Goal: Navigation & Orientation: Find specific page/section

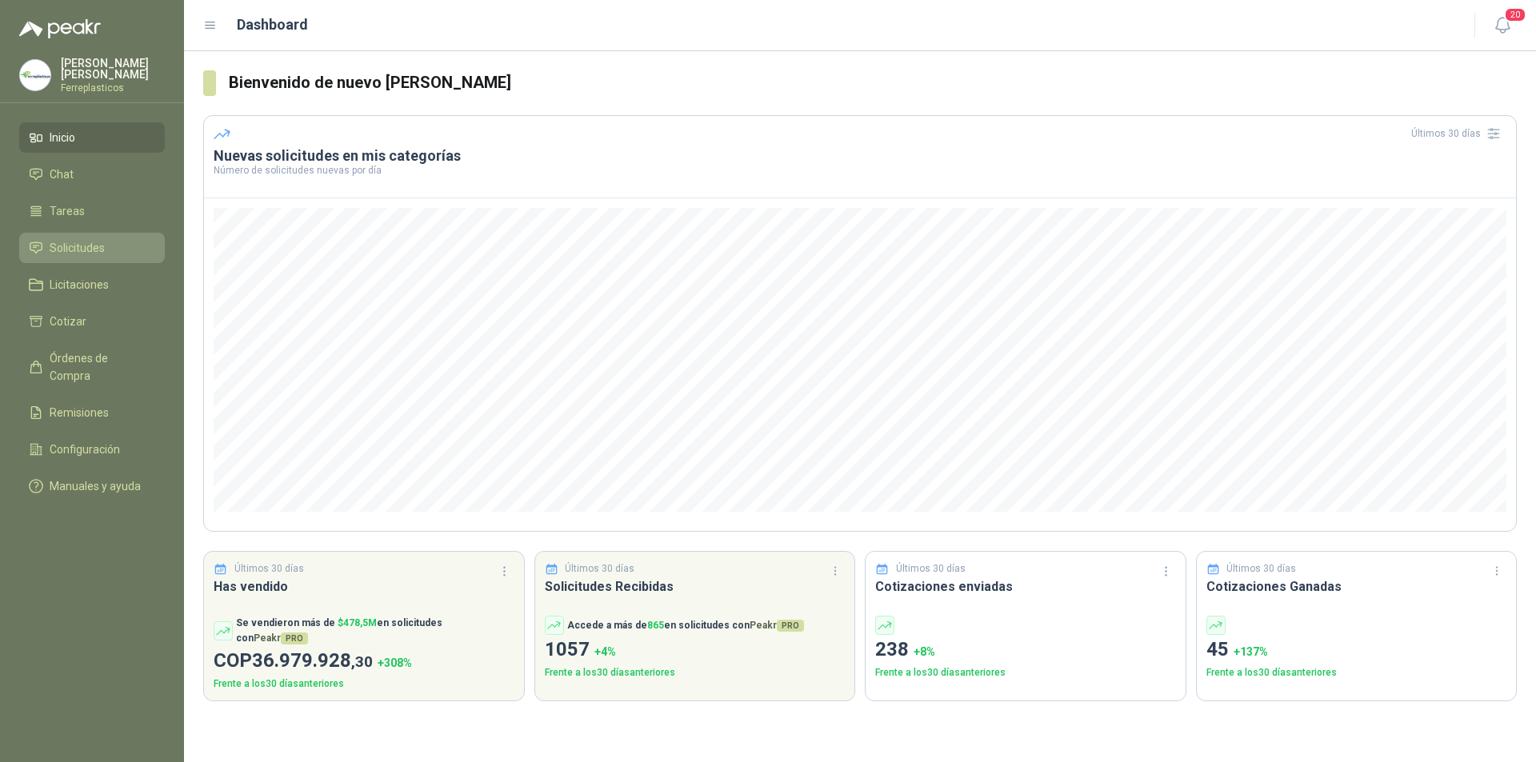
click at [64, 246] on span "Solicitudes" at bounding box center [77, 248] width 55 height 18
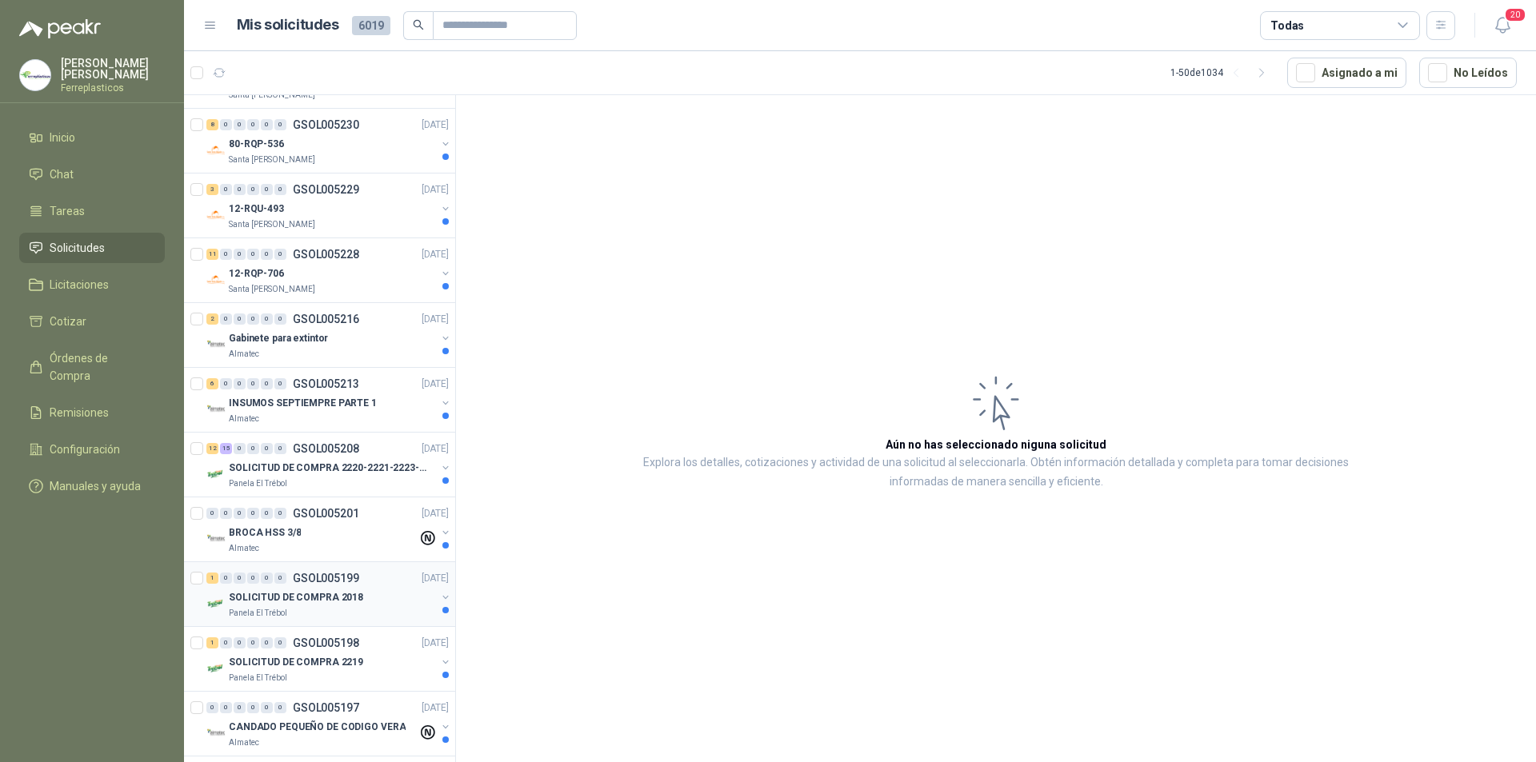
scroll to position [560, 0]
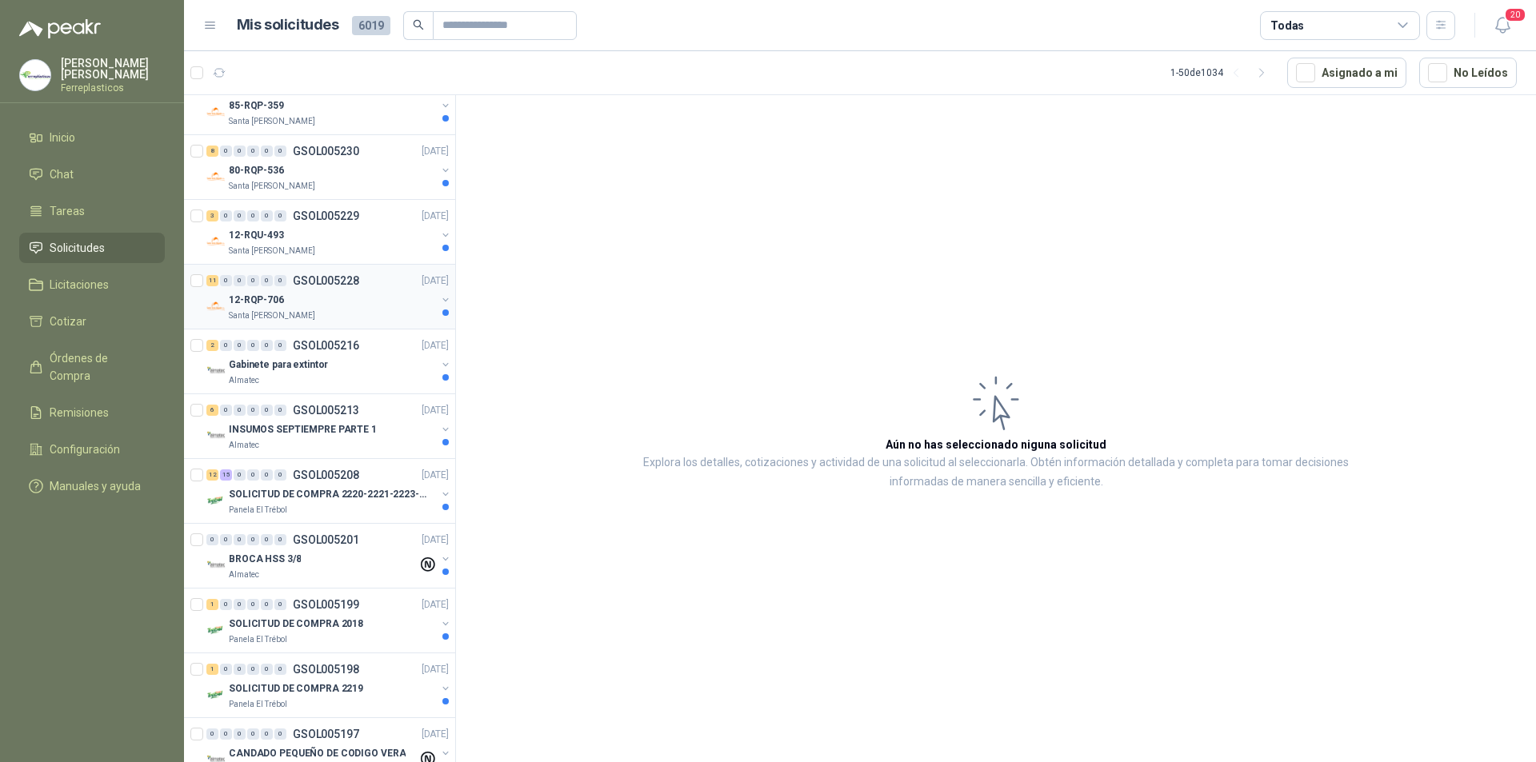
click at [390, 308] on div "12-RQP-706" at bounding box center [332, 299] width 207 height 19
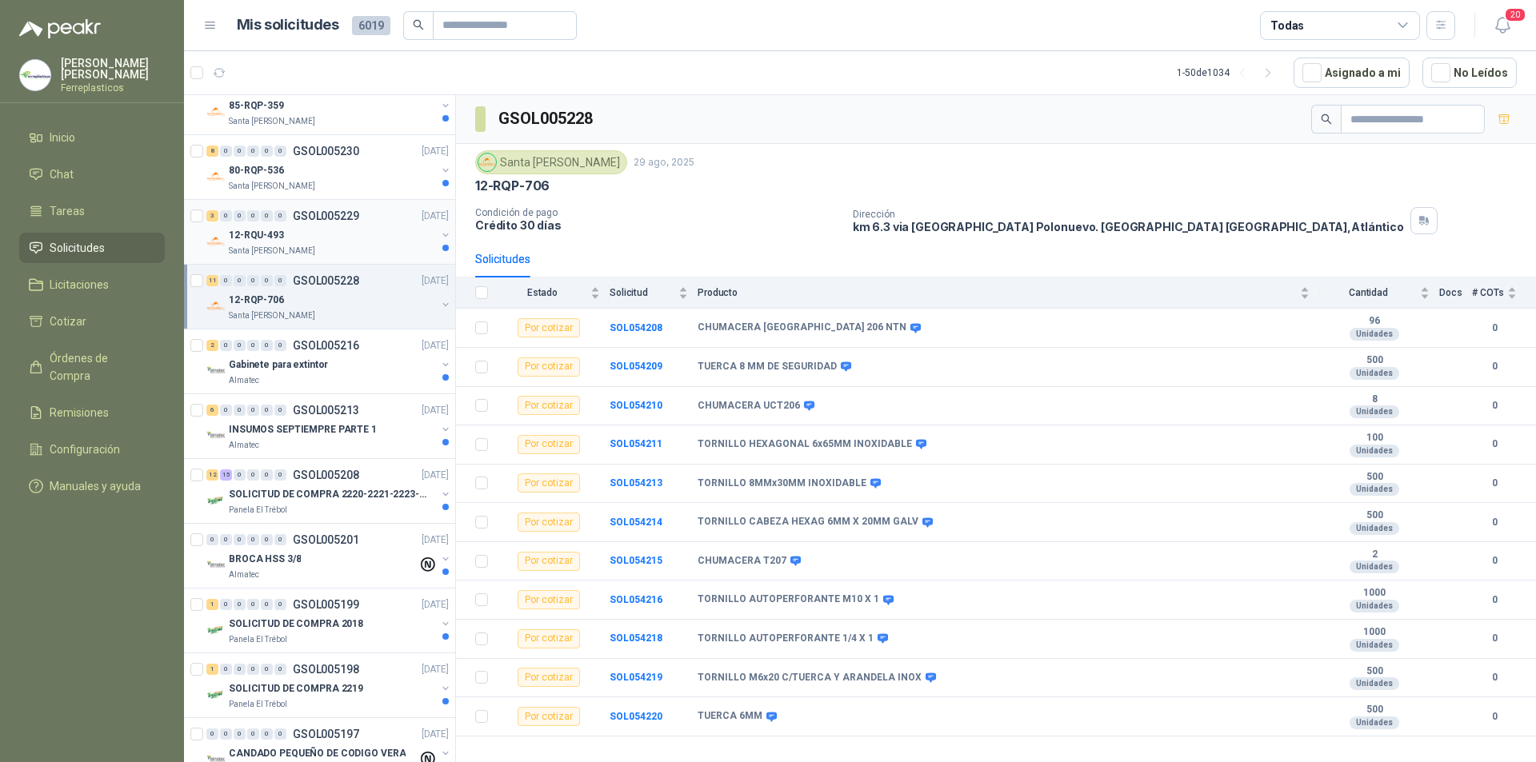
click at [328, 235] on div "12-RQU-493" at bounding box center [332, 235] width 207 height 19
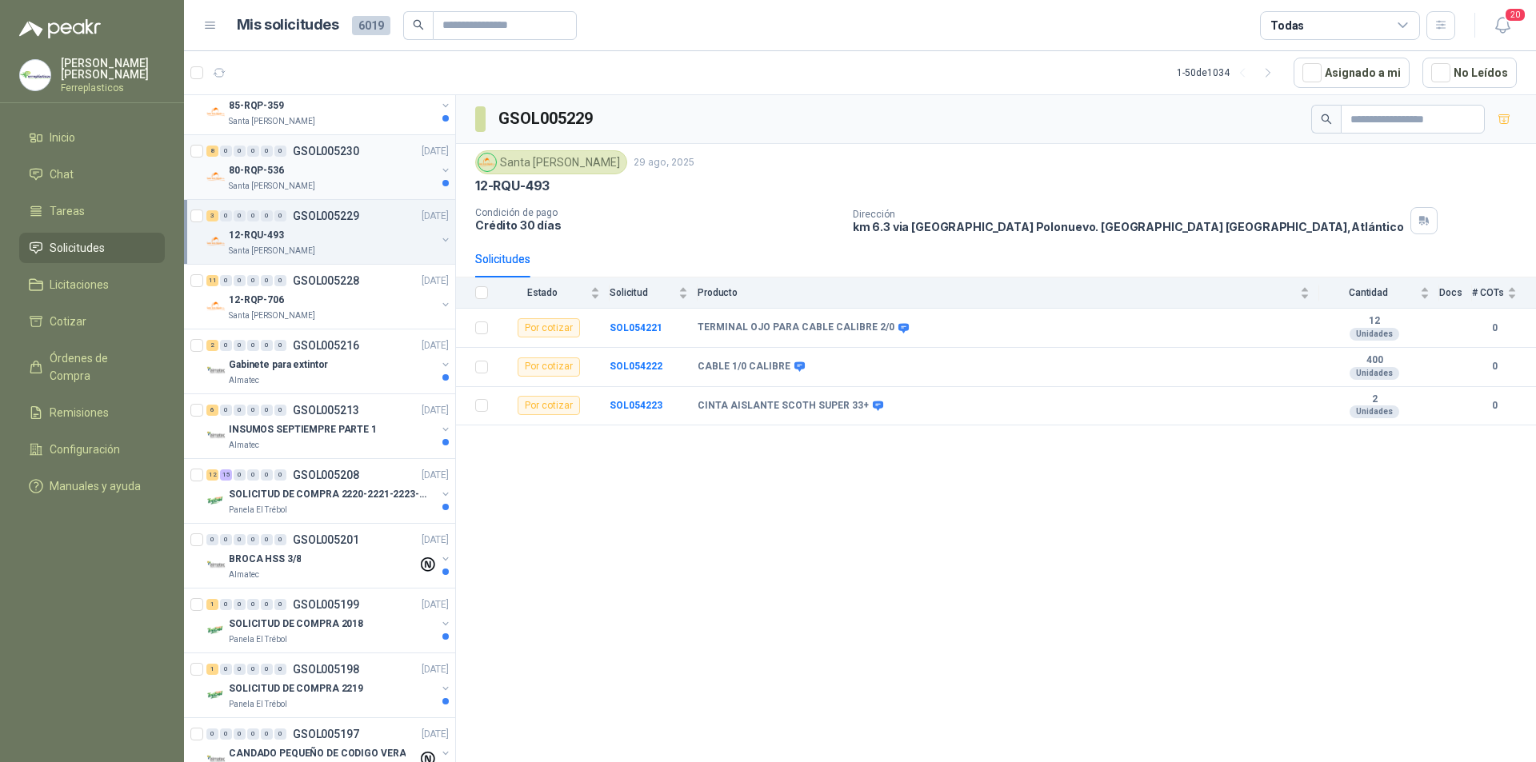
click at [388, 169] on div "80-RQP-536" at bounding box center [332, 170] width 207 height 19
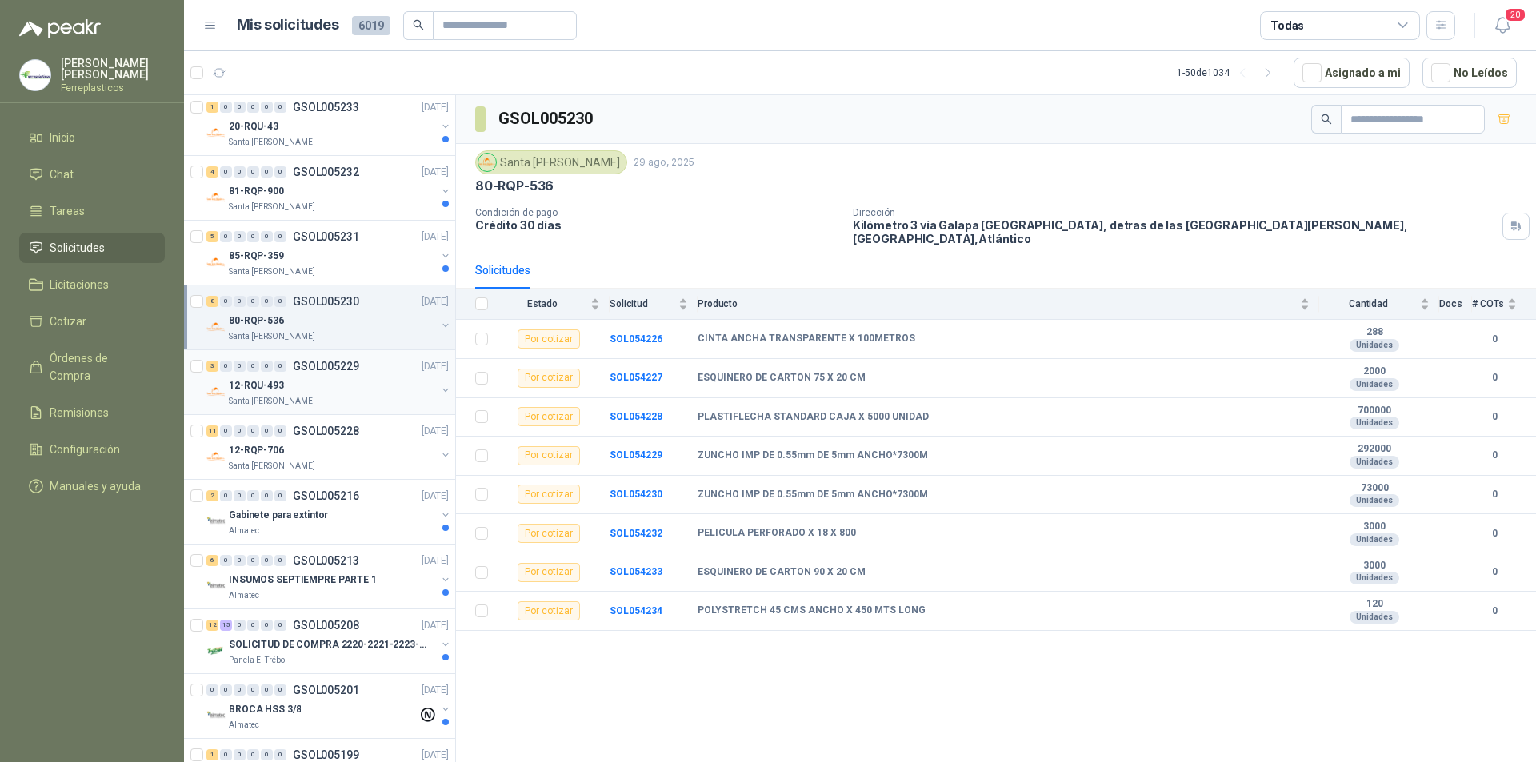
scroll to position [400, 0]
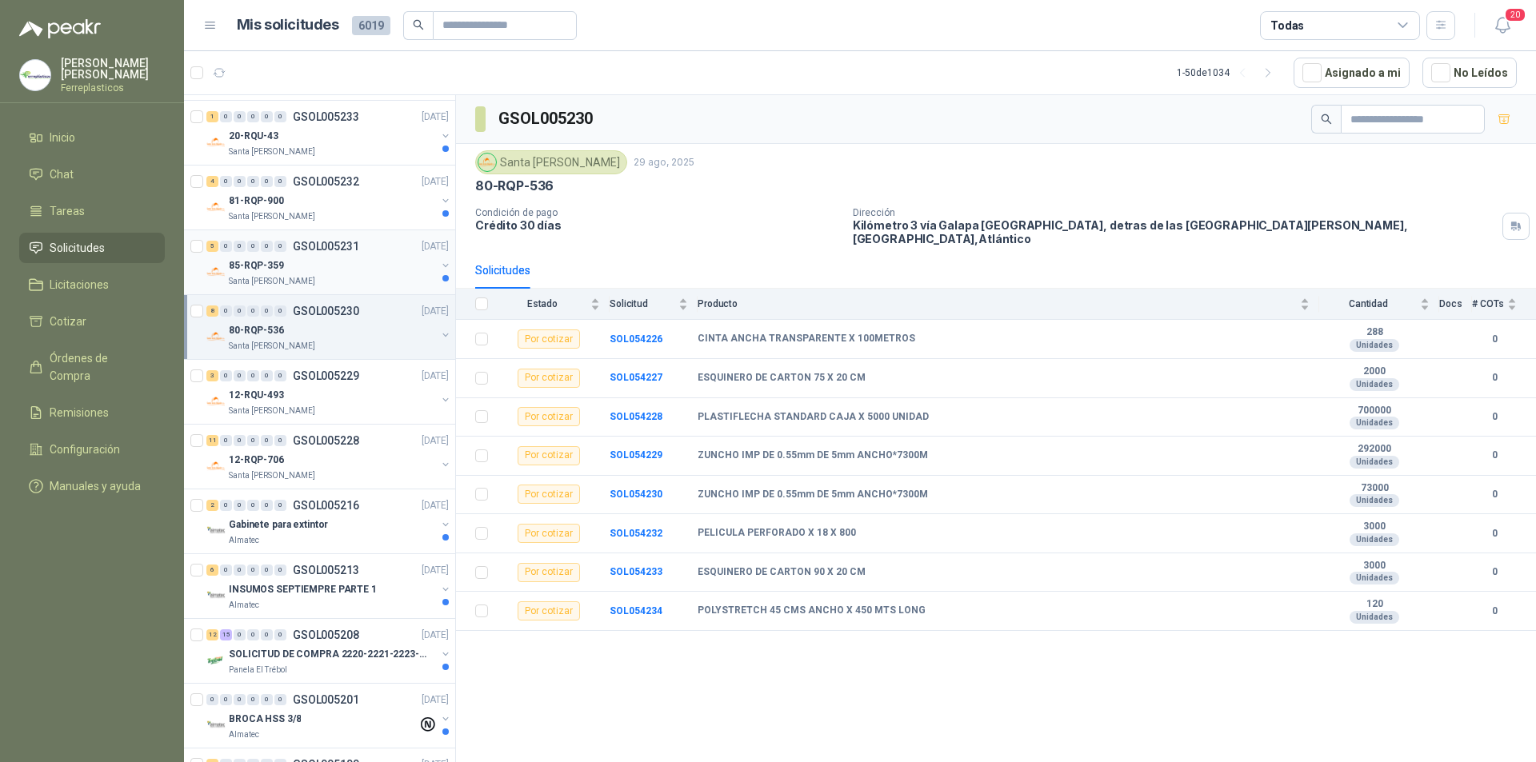
click at [386, 260] on div "85-RQP-359" at bounding box center [332, 265] width 207 height 19
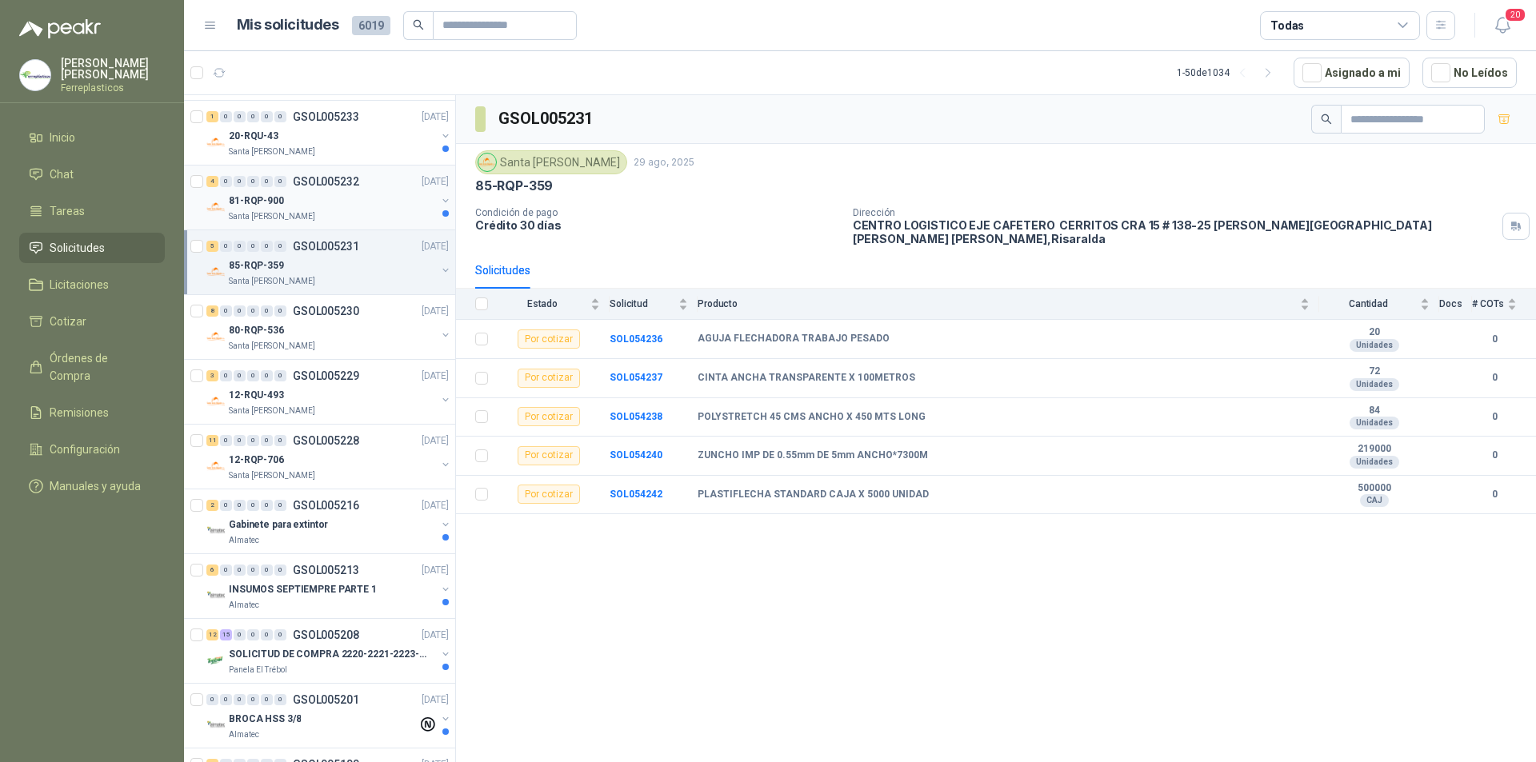
click at [412, 202] on div "81-RQP-900" at bounding box center [332, 200] width 207 height 19
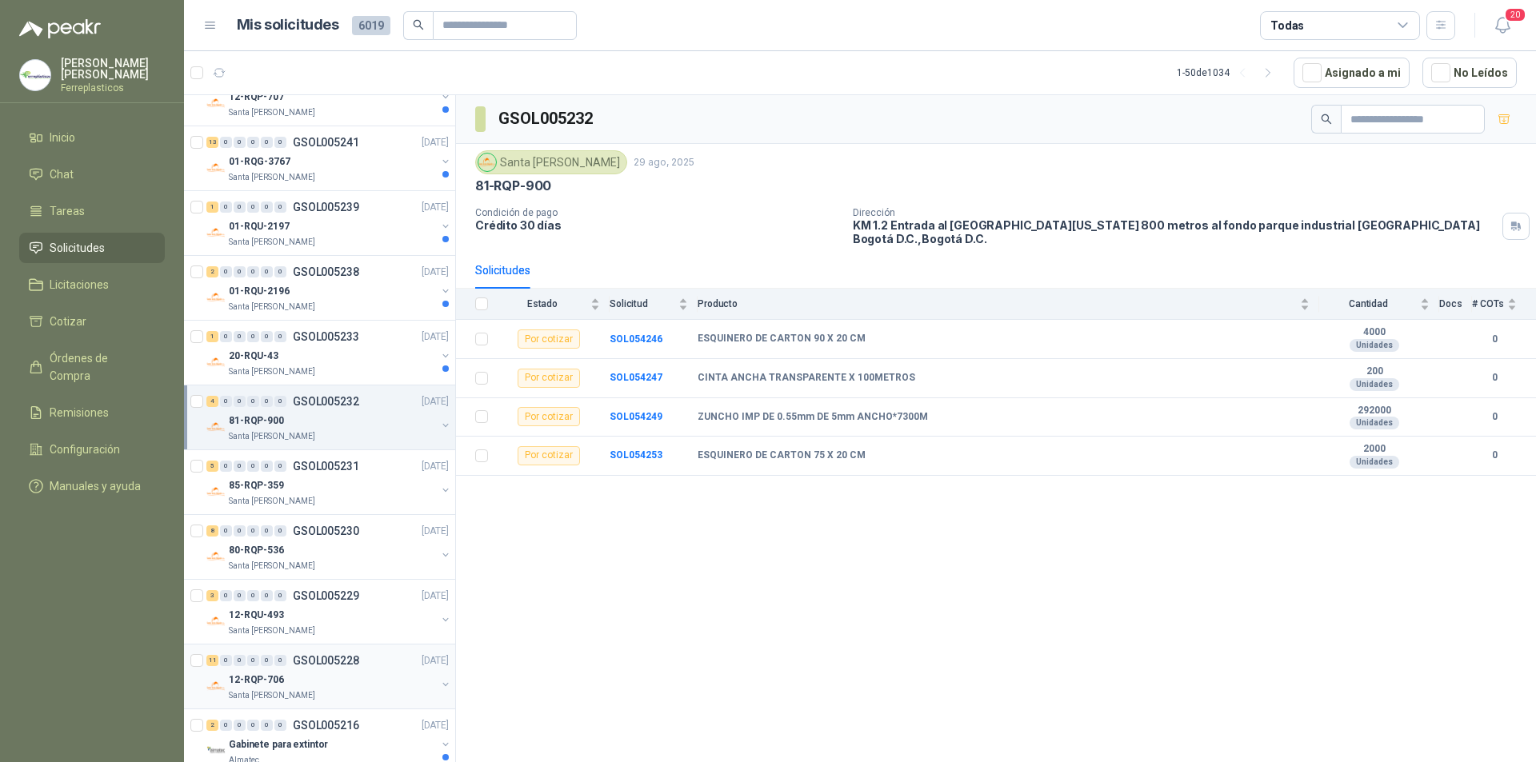
scroll to position [160, 0]
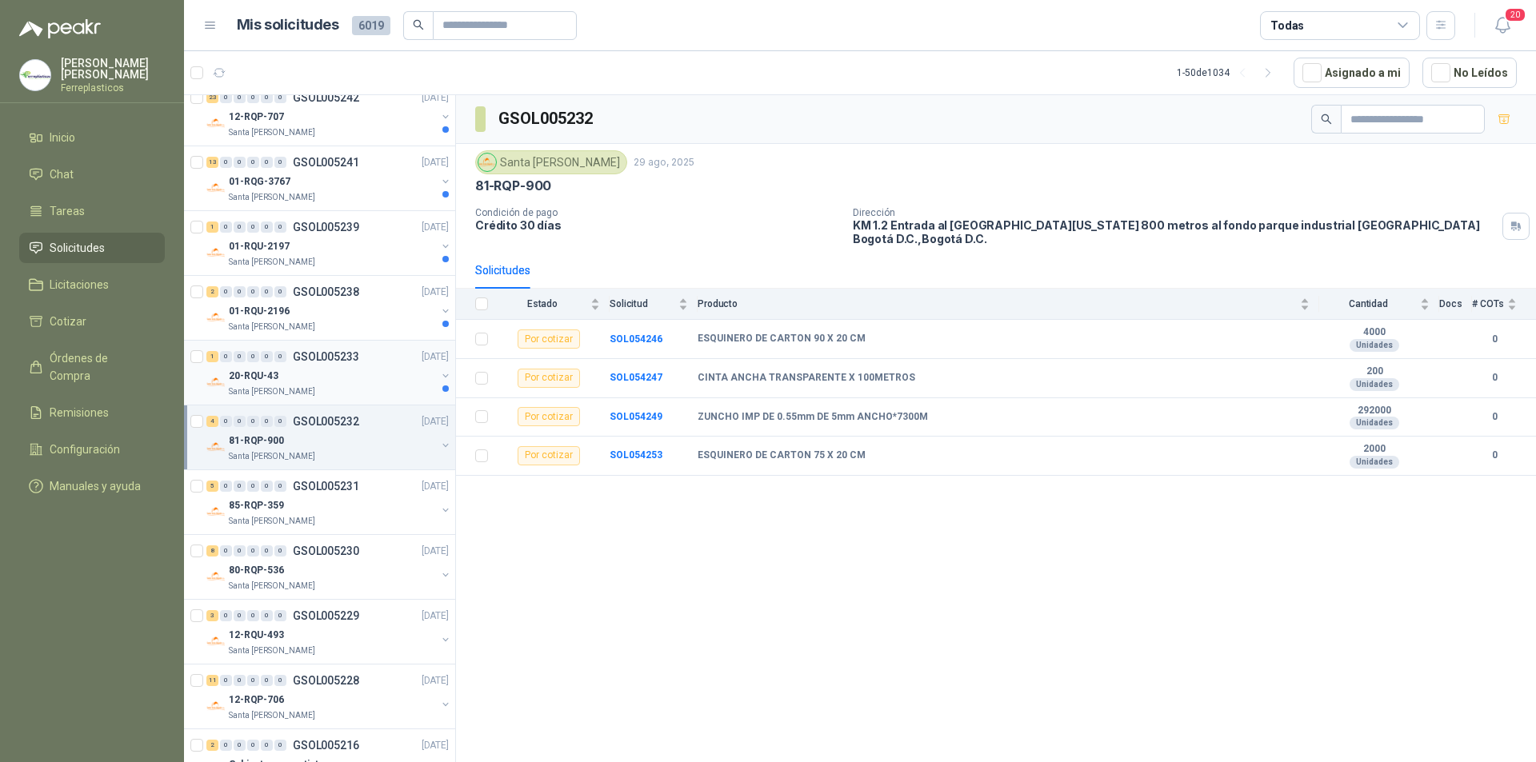
click at [360, 368] on div "20-RQU-43" at bounding box center [332, 375] width 207 height 19
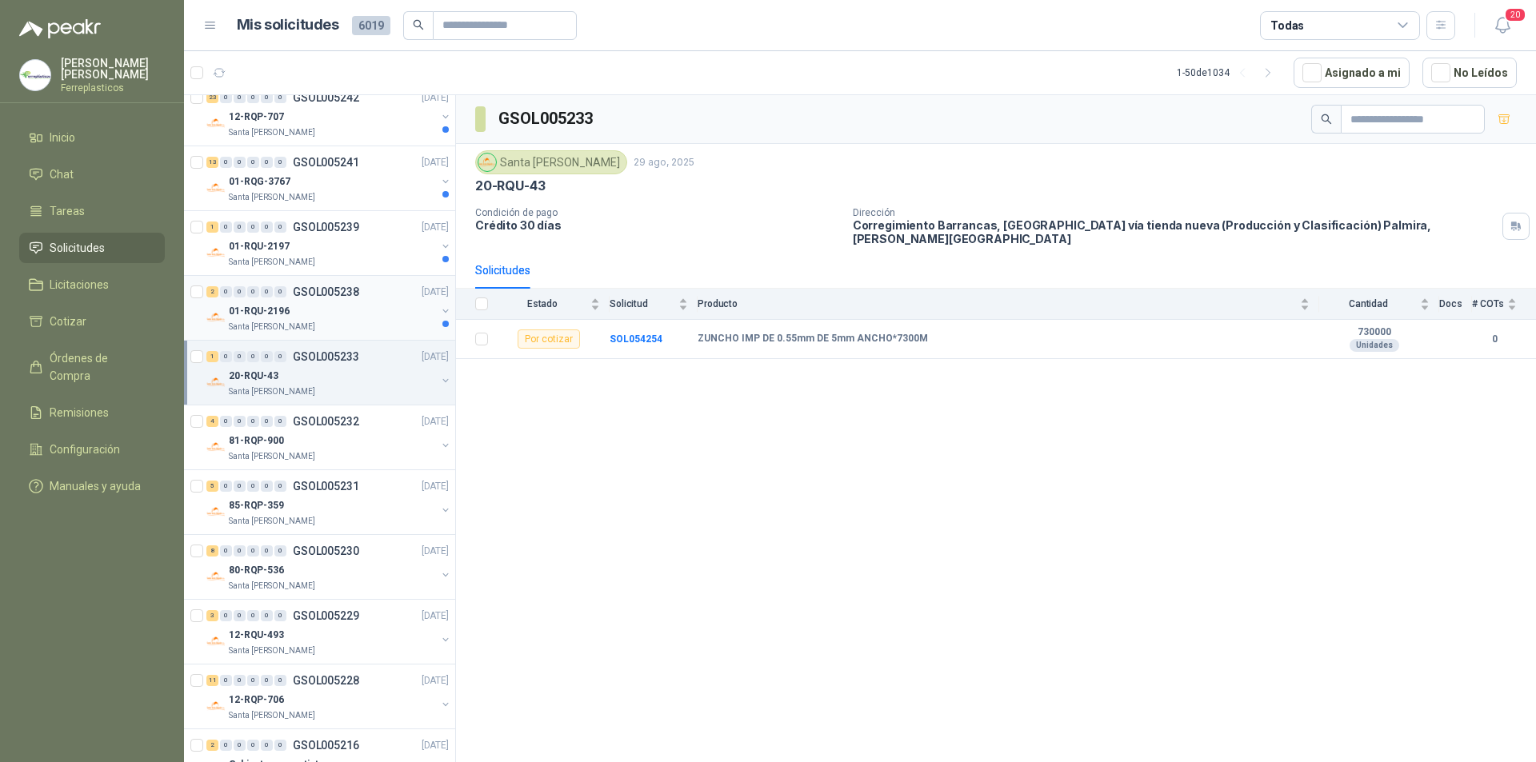
click at [369, 304] on div "01-RQU-2196" at bounding box center [332, 311] width 207 height 19
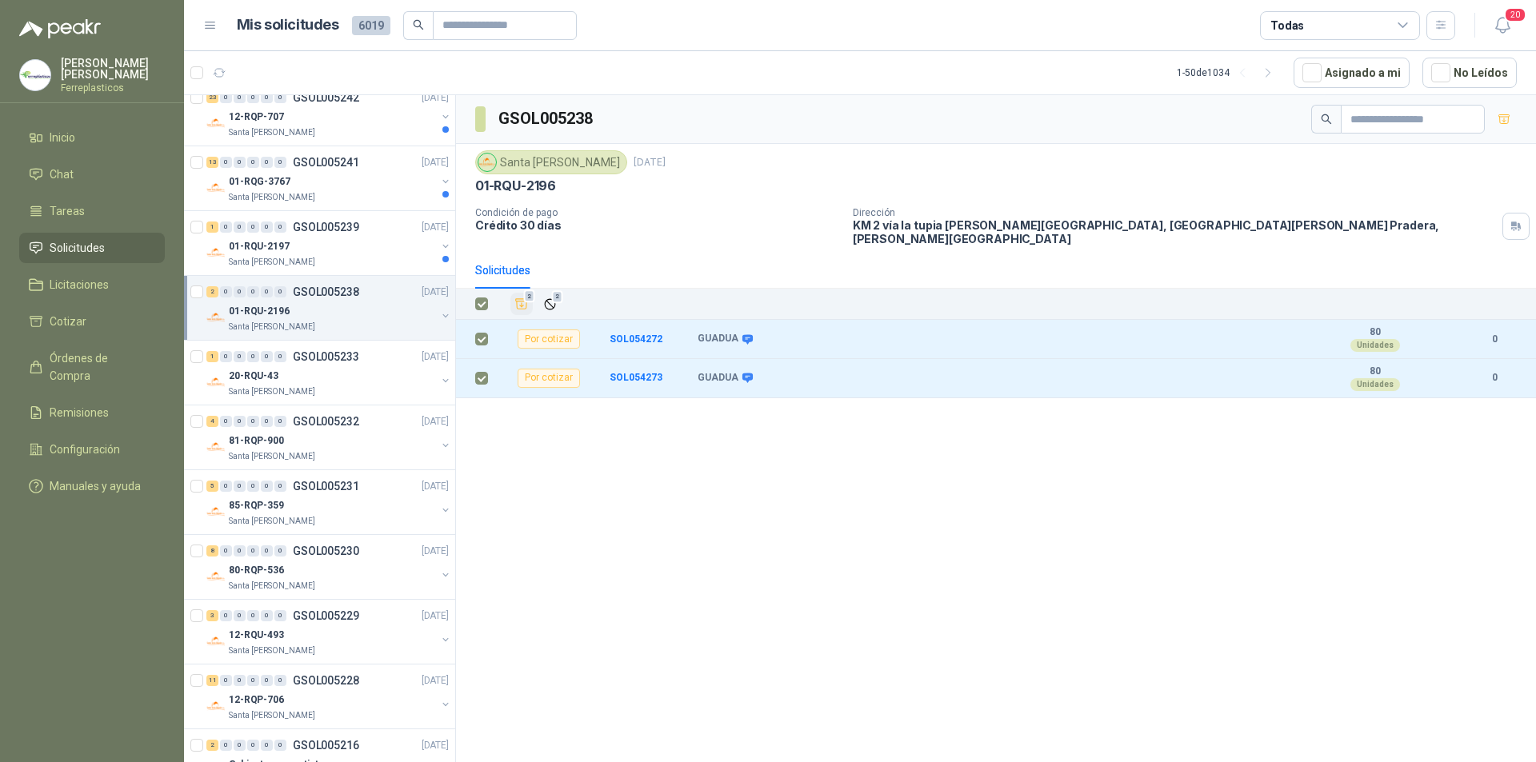
click at [524, 299] on icon "Añadir" at bounding box center [522, 304] width 12 height 10
click at [345, 233] on p "GSOL005239" at bounding box center [326, 227] width 66 height 11
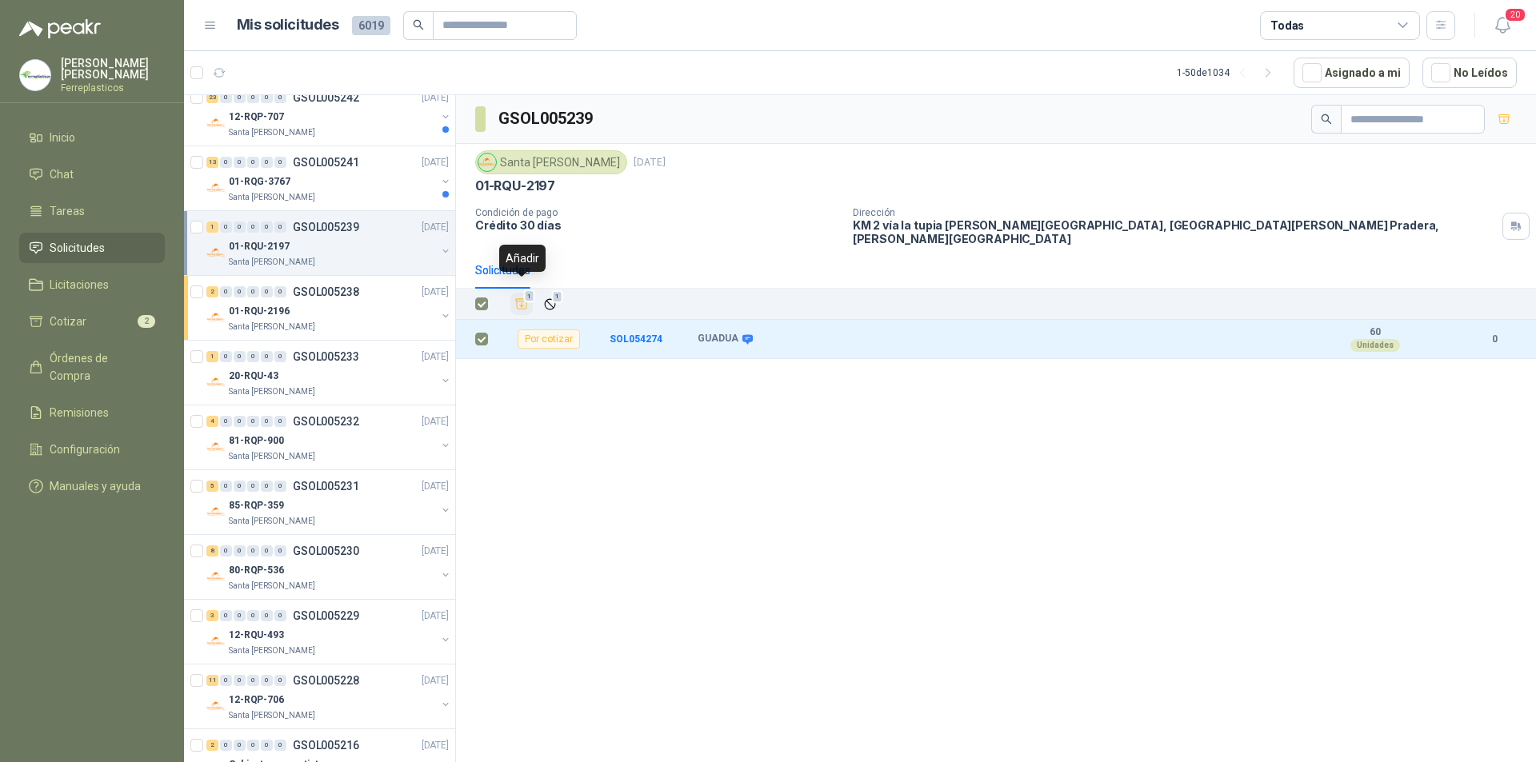
click at [523, 297] on icon "Añadir" at bounding box center [521, 304] width 14 height 14
click at [355, 194] on div "Santa [PERSON_NAME]" at bounding box center [332, 197] width 207 height 13
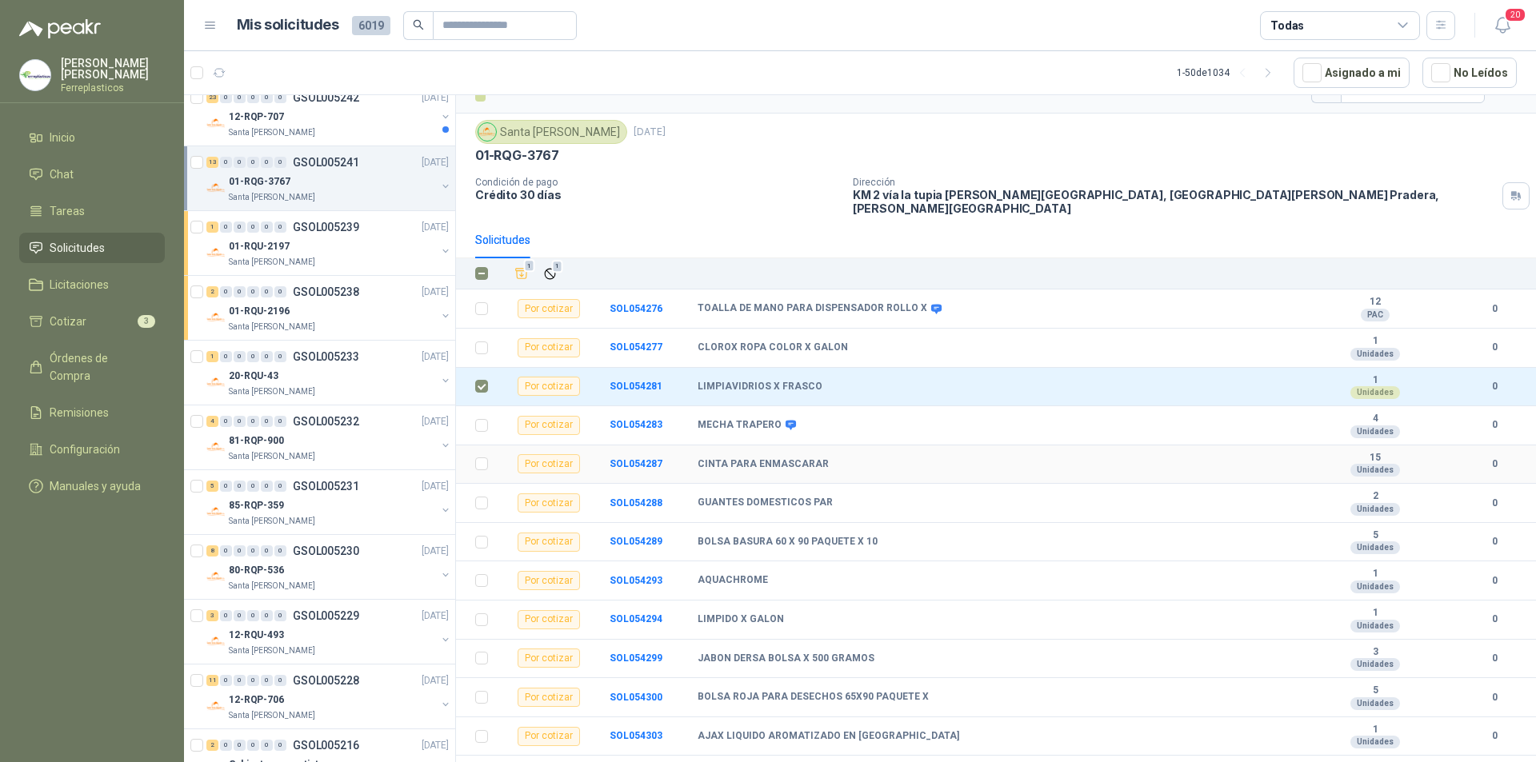
scroll to position [46, 0]
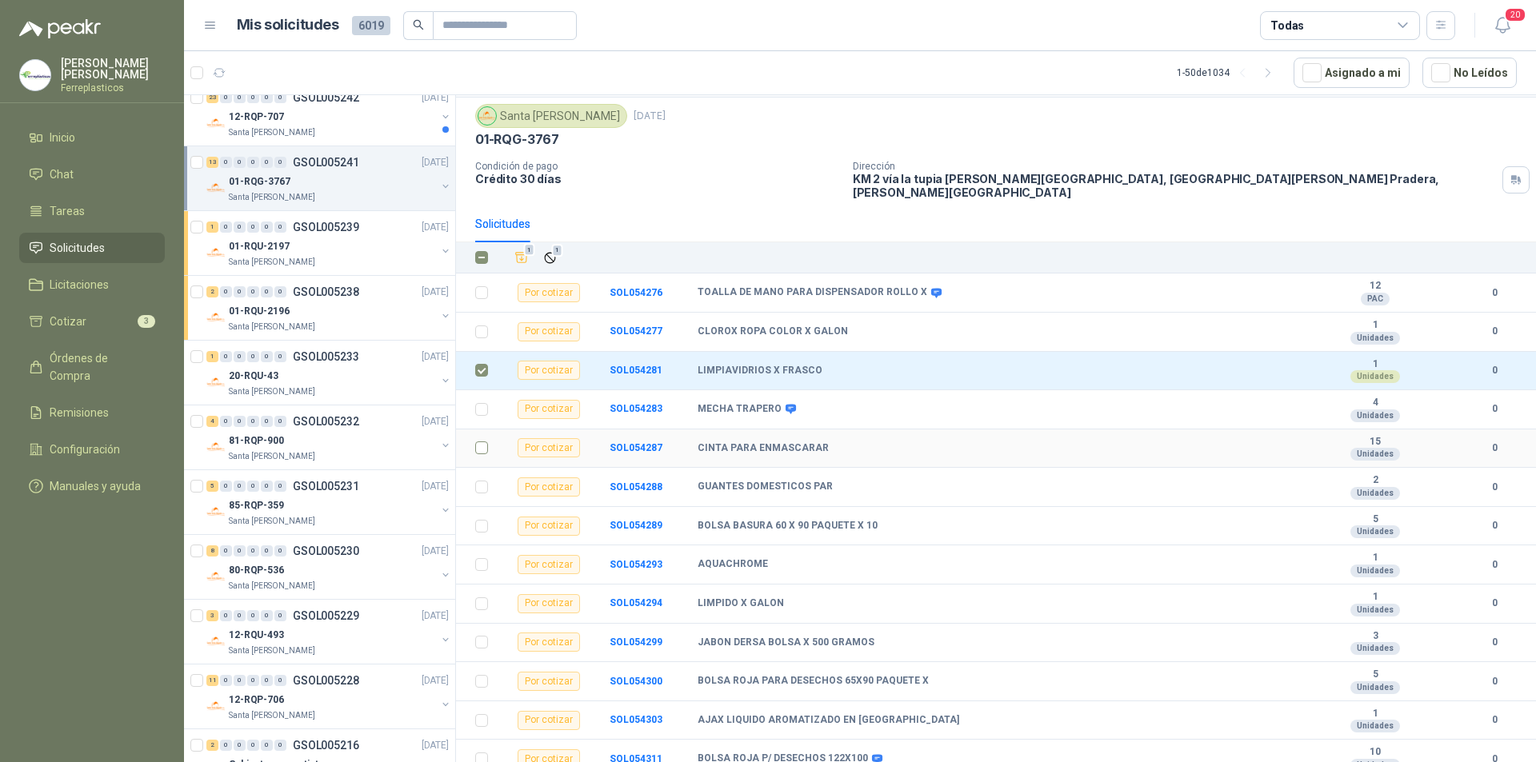
click at [468, 432] on td at bounding box center [477, 449] width 42 height 39
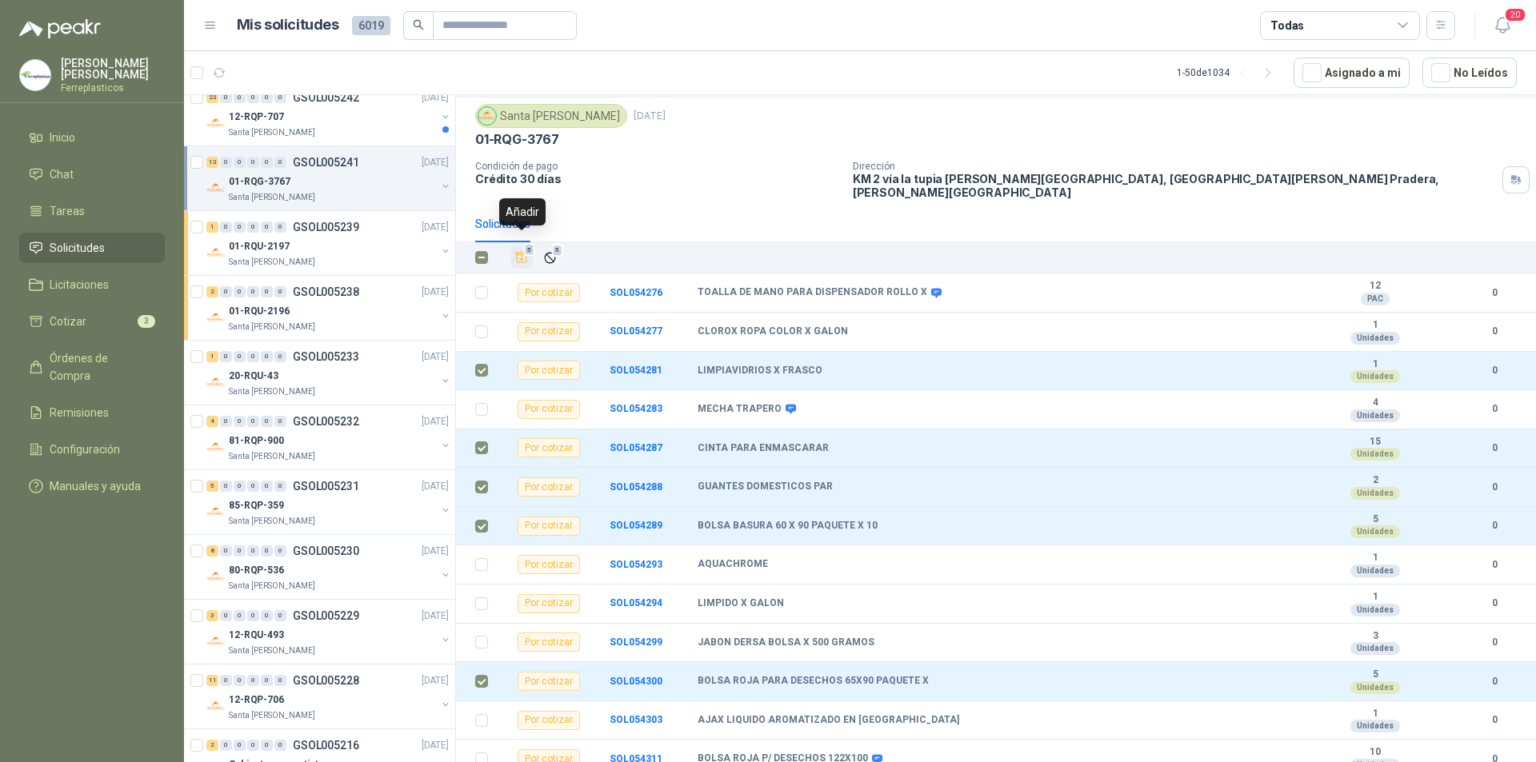
click at [521, 250] on icon "Añadir" at bounding box center [521, 257] width 14 height 14
click at [342, 119] on div "12-RQP-707" at bounding box center [332, 116] width 207 height 19
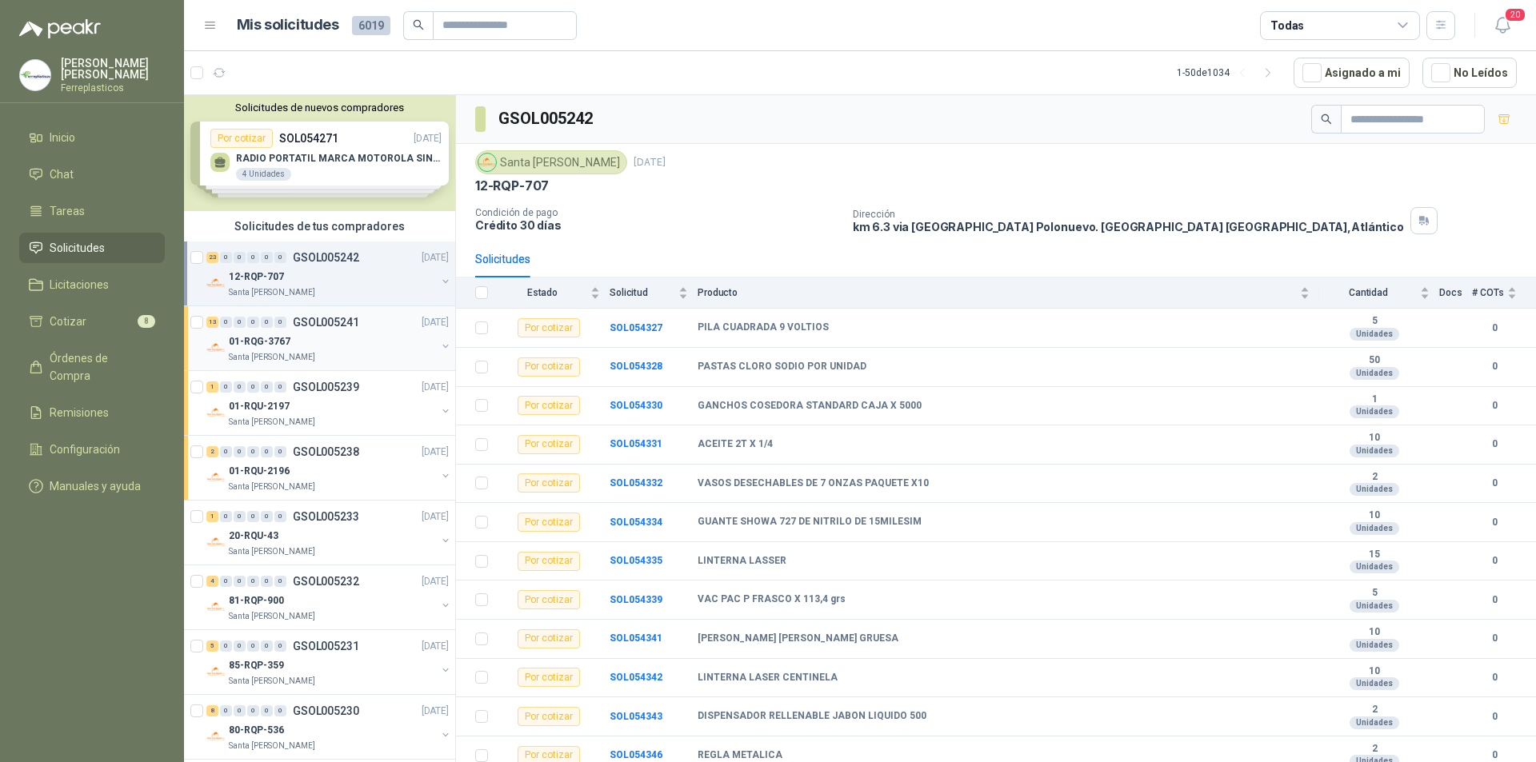
click at [316, 318] on p "GSOL005241" at bounding box center [326, 322] width 66 height 11
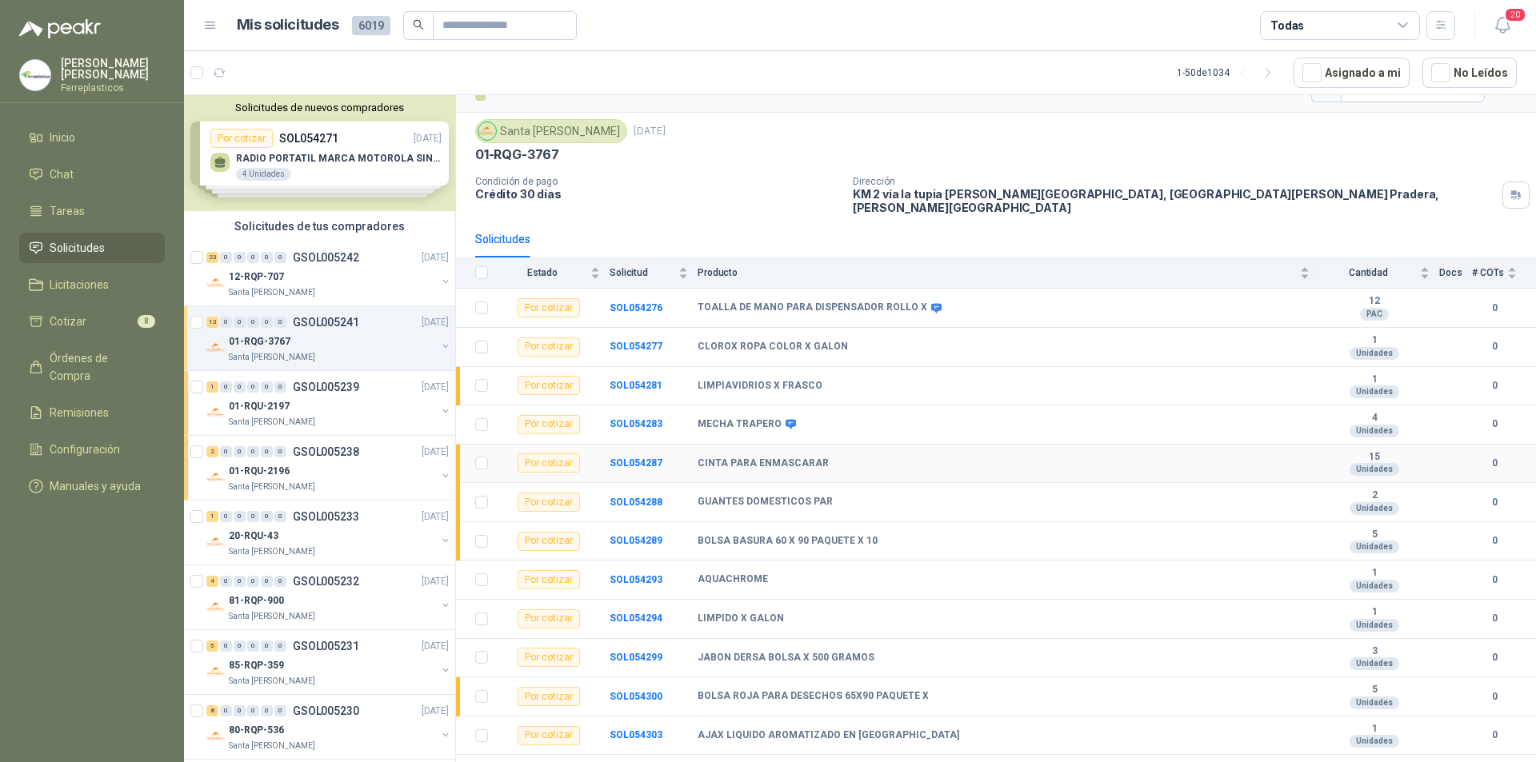
scroll to position [46, 0]
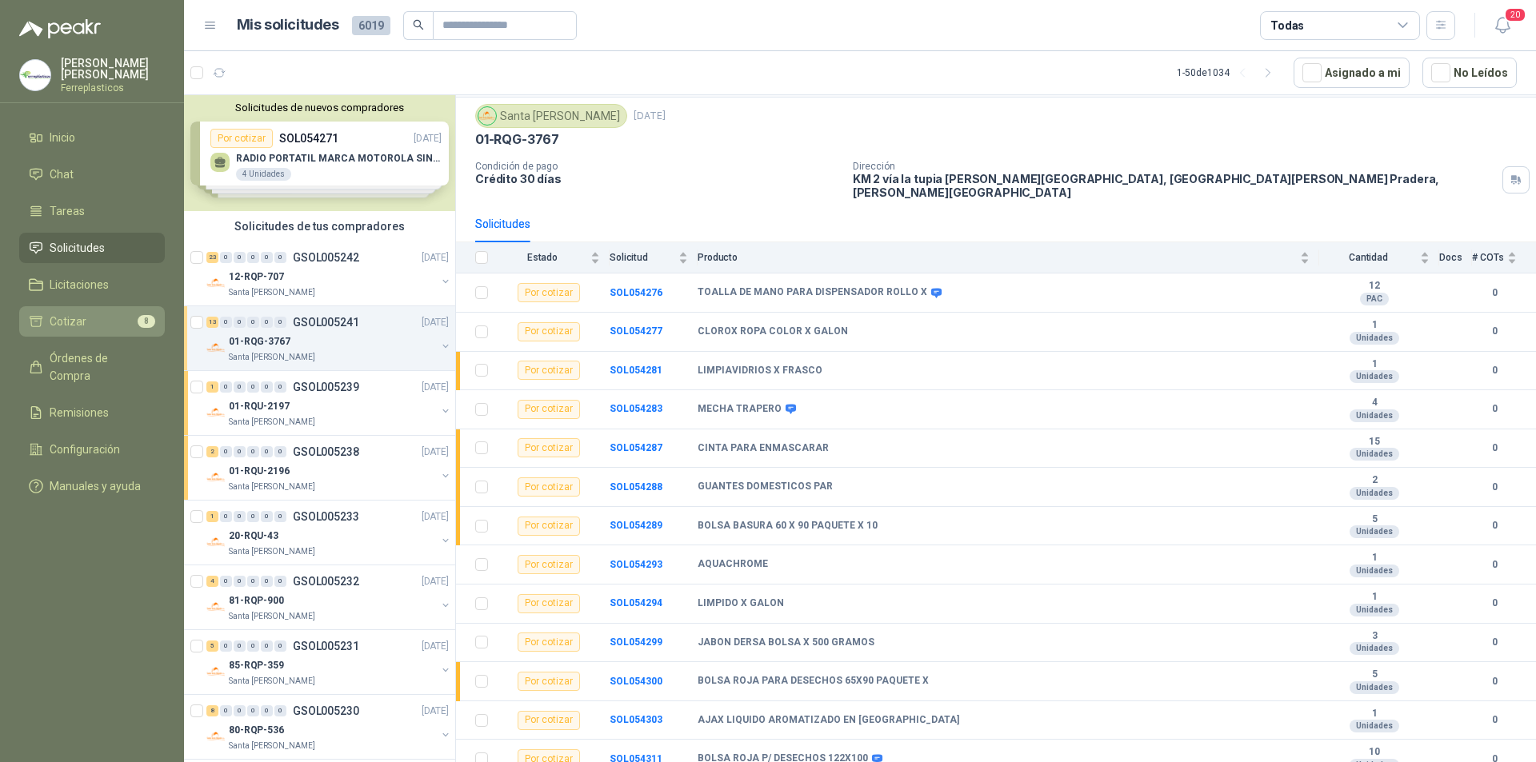
click at [73, 313] on span "Cotizar" at bounding box center [68, 322] width 37 height 18
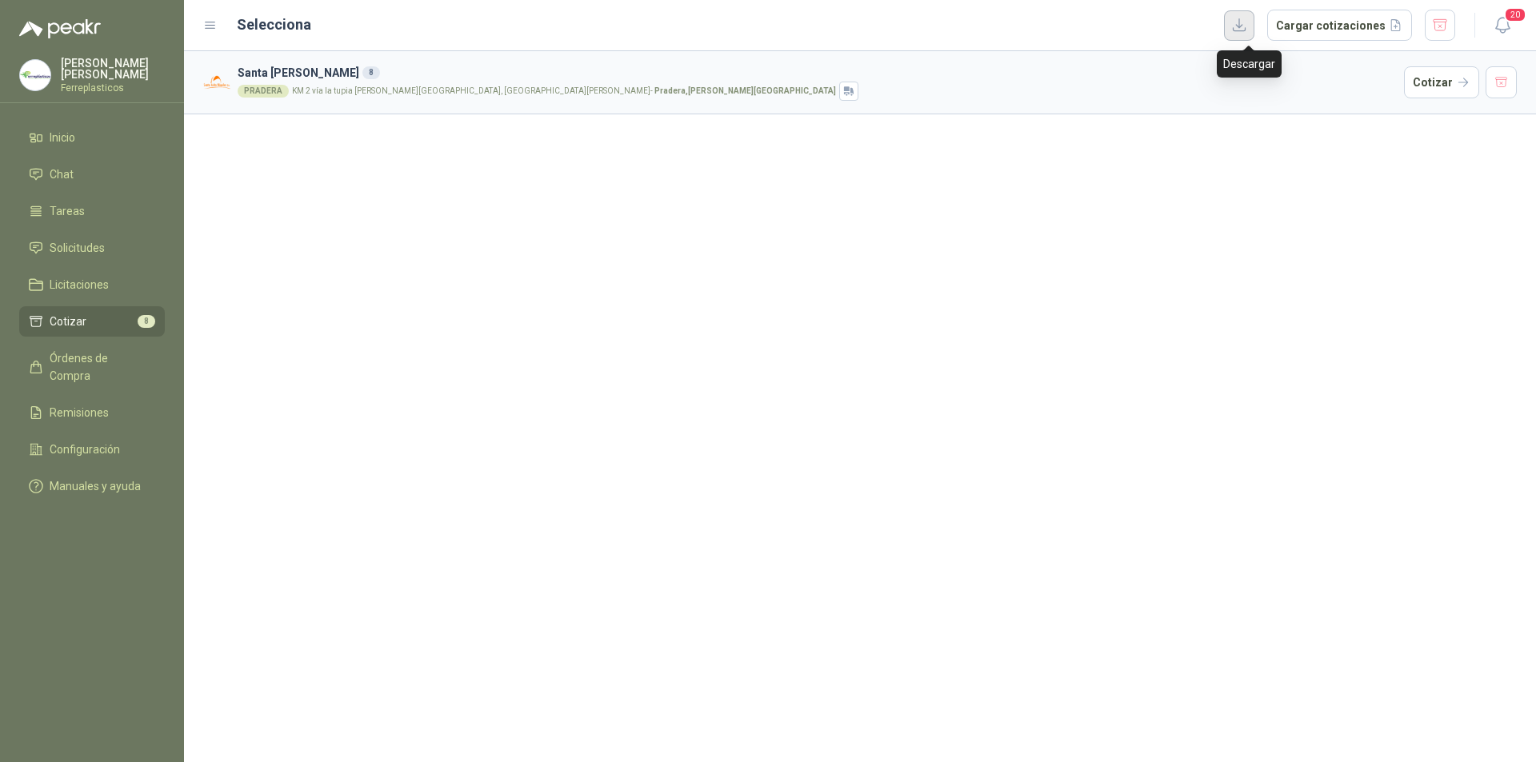
click at [1254, 23] on button "button" at bounding box center [1239, 25] width 30 height 30
click at [1317, 26] on button "Cargar cotizaciones" at bounding box center [1339, 26] width 145 height 32
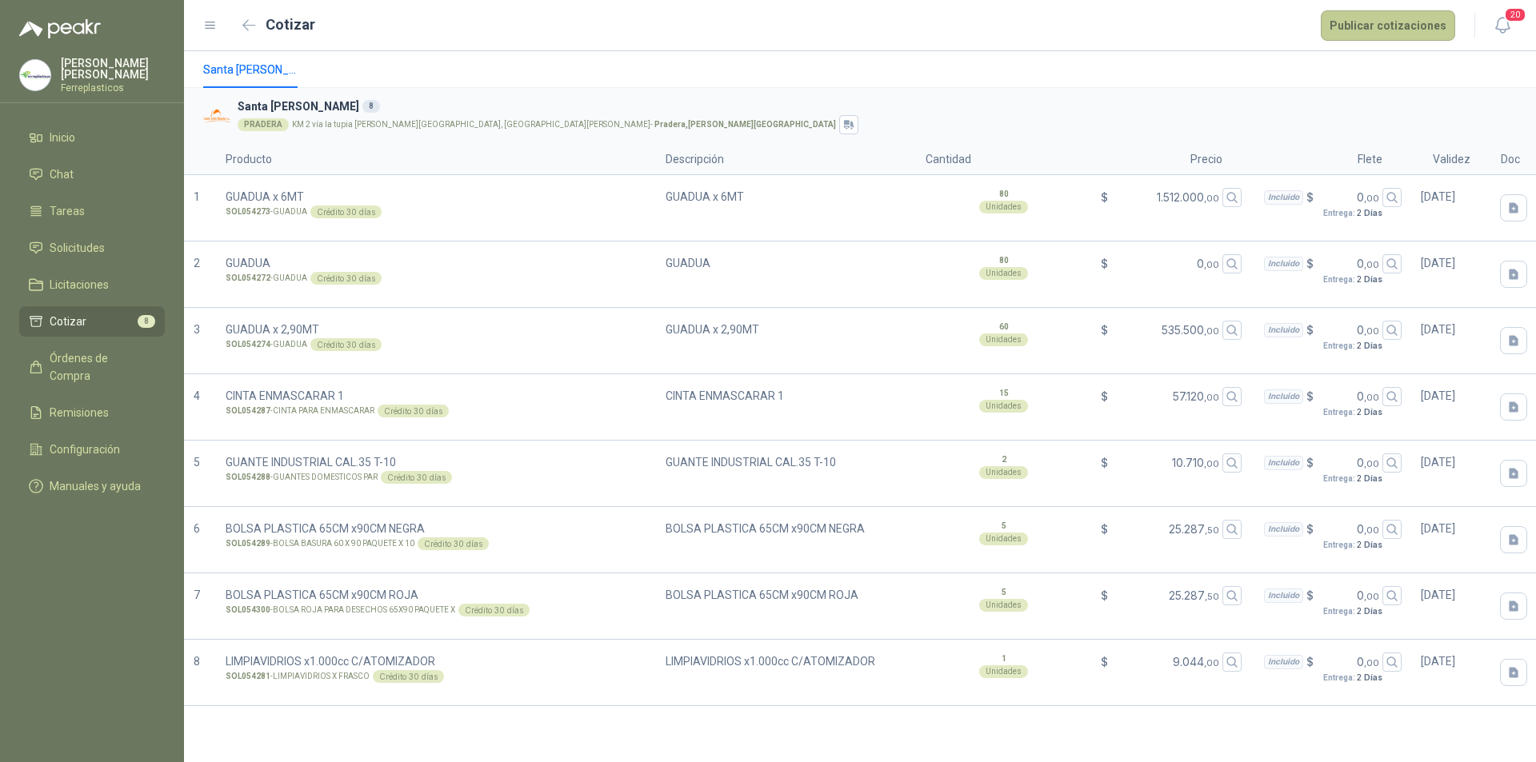
click at [1396, 30] on button "Publicar cotizaciones" at bounding box center [1388, 25] width 134 height 30
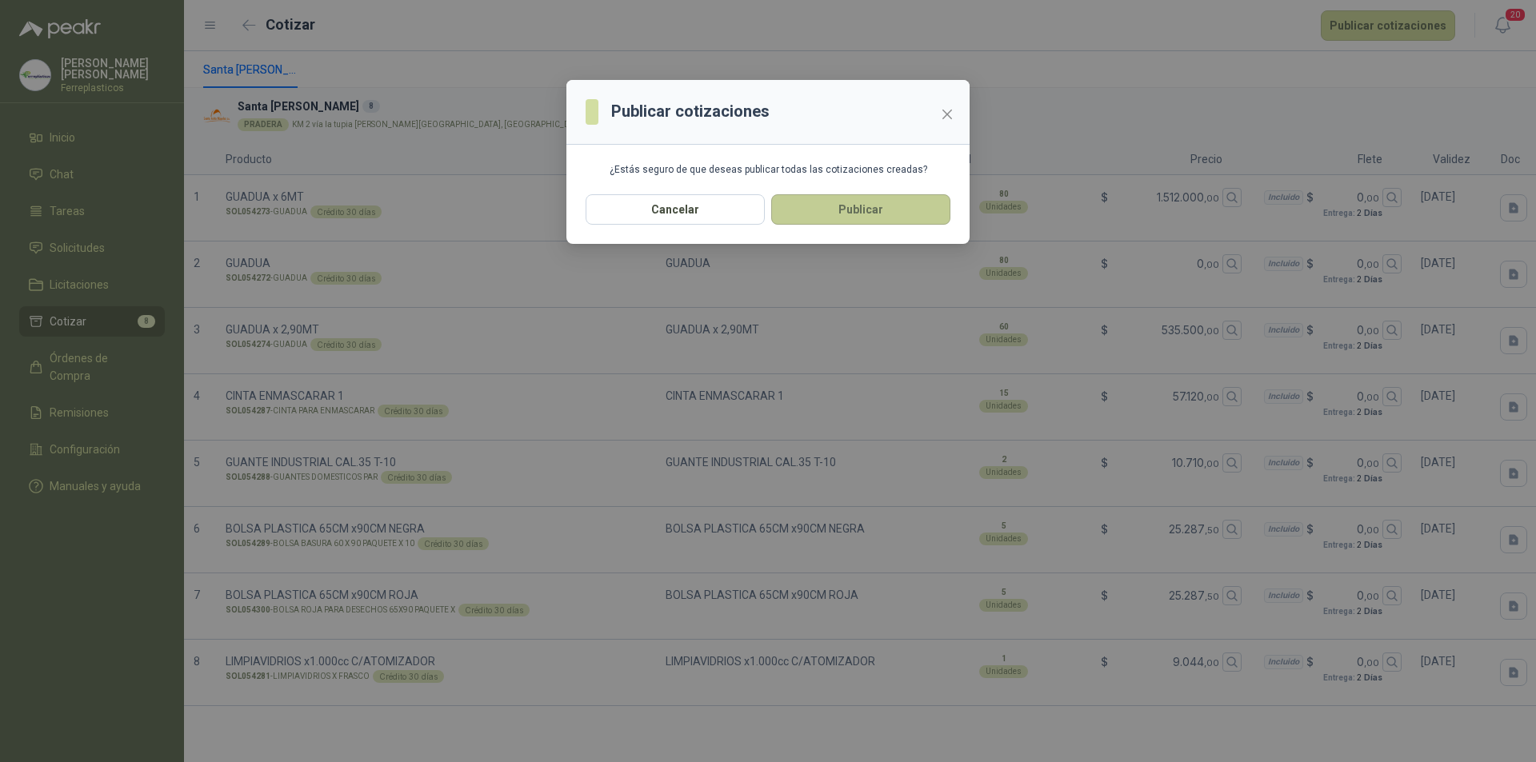
click at [825, 219] on button "Publicar" at bounding box center [860, 209] width 179 height 30
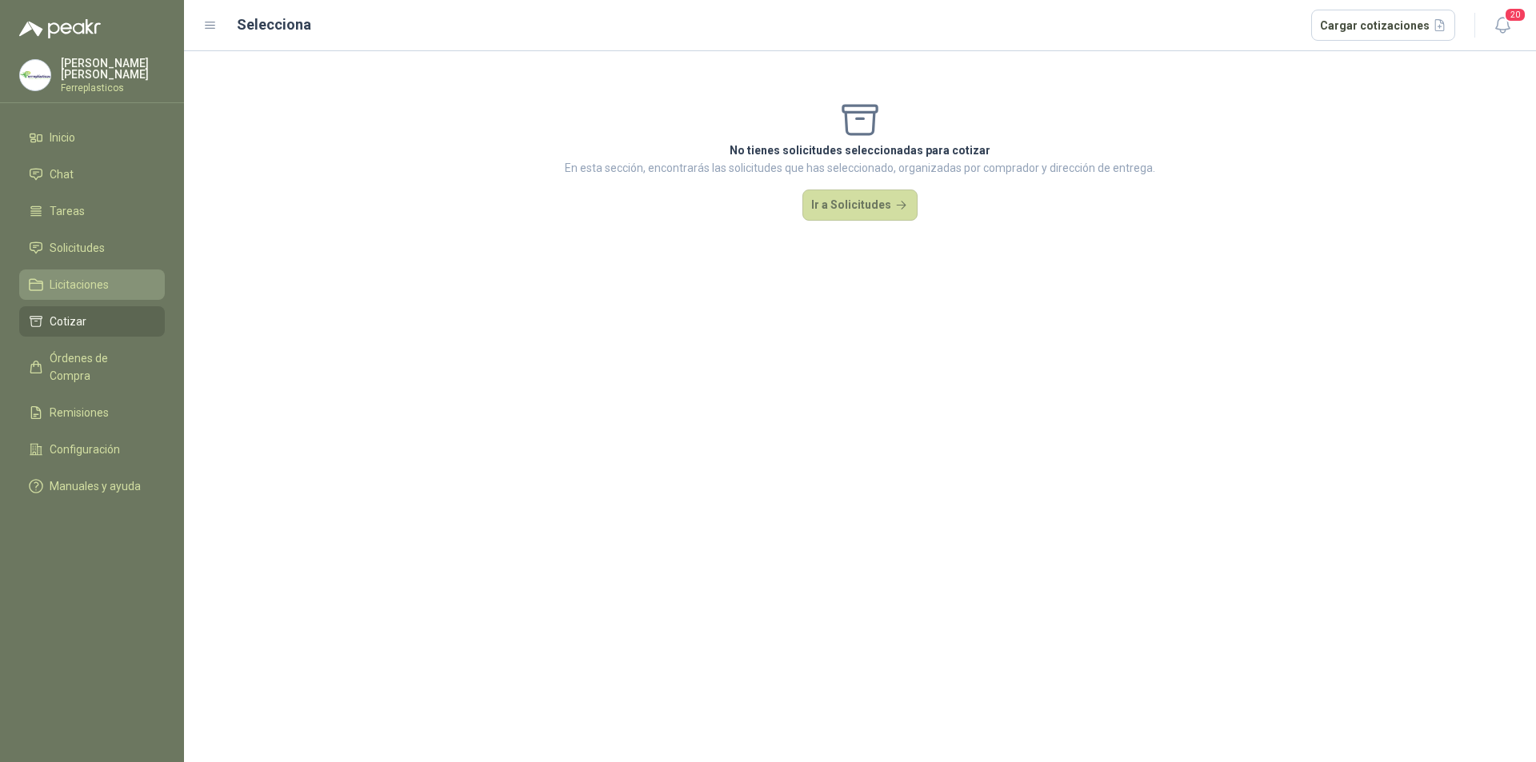
click at [130, 284] on li "Licitaciones" at bounding box center [92, 285] width 126 height 18
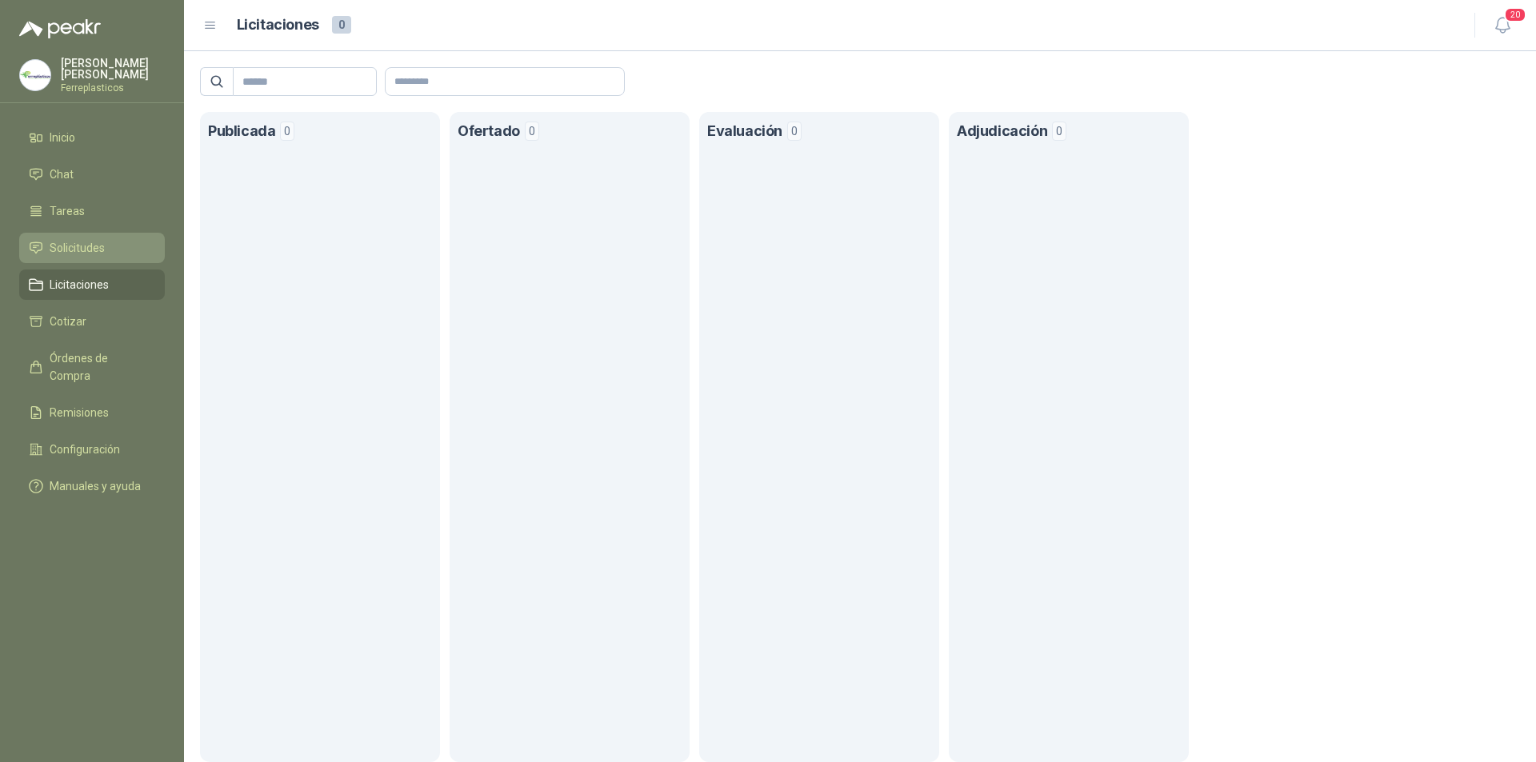
click at [75, 245] on span "Solicitudes" at bounding box center [77, 248] width 55 height 18
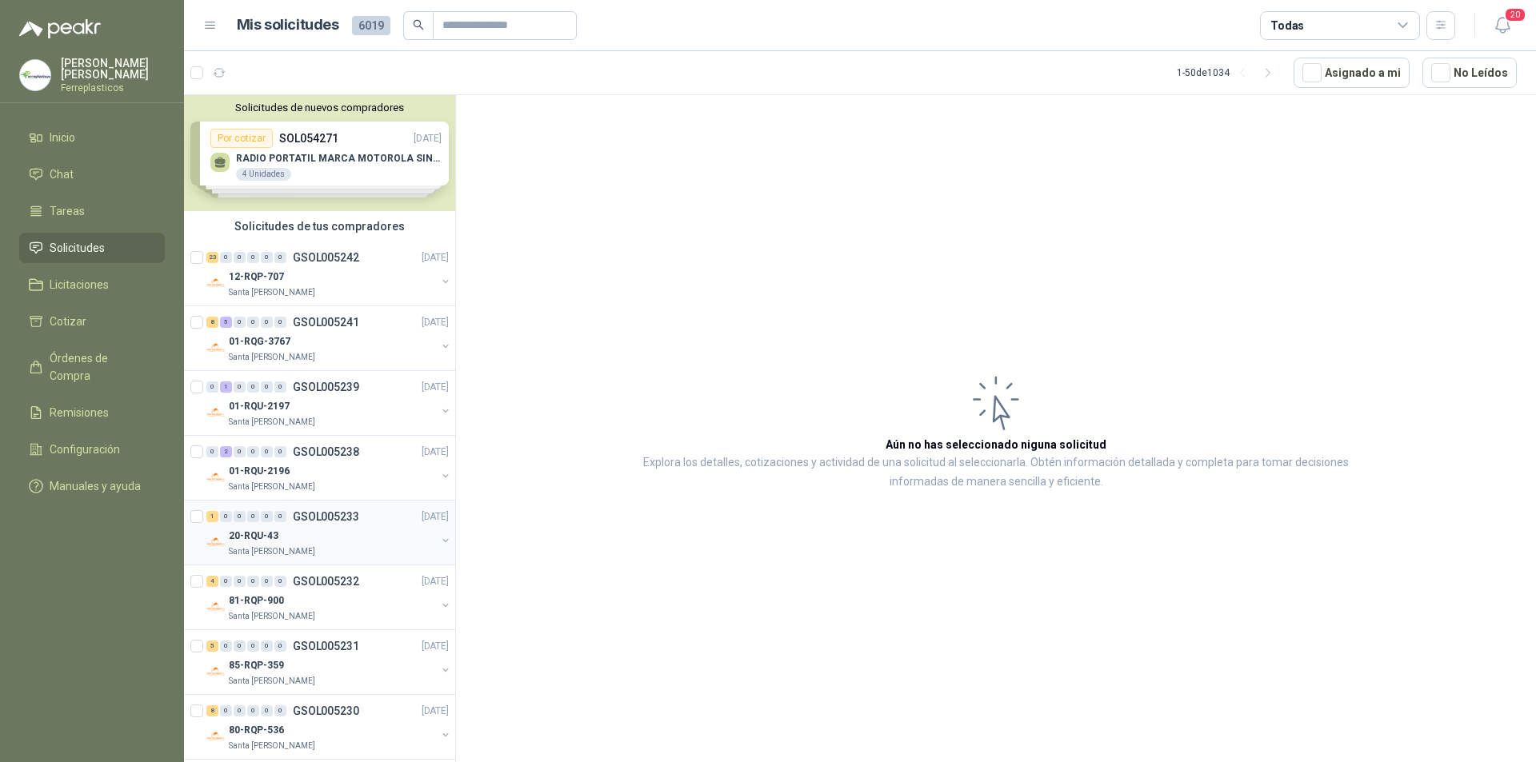
click at [391, 530] on div "20-RQU-43" at bounding box center [332, 535] width 207 height 19
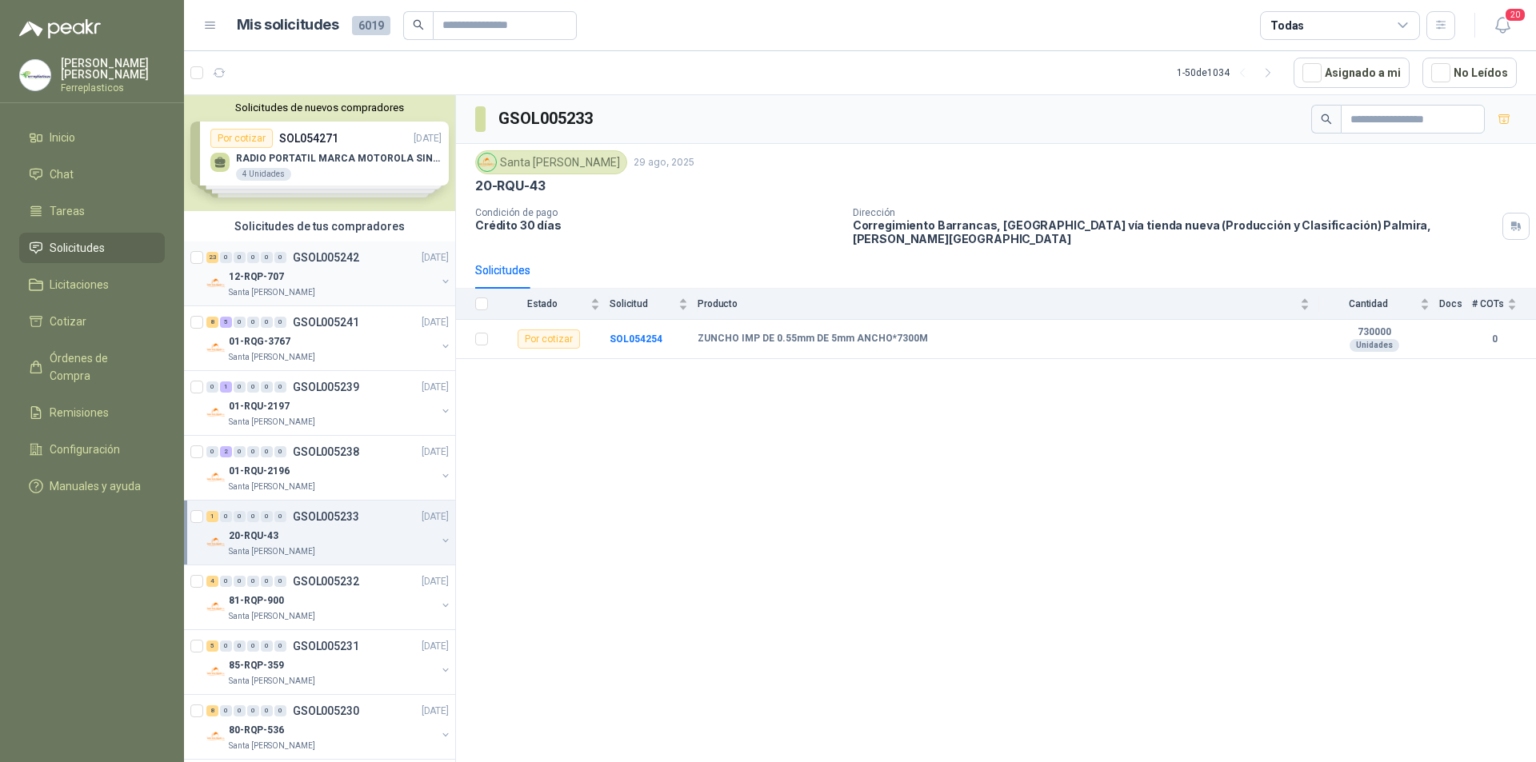
click at [364, 292] on div "Santa [PERSON_NAME]" at bounding box center [332, 292] width 207 height 13
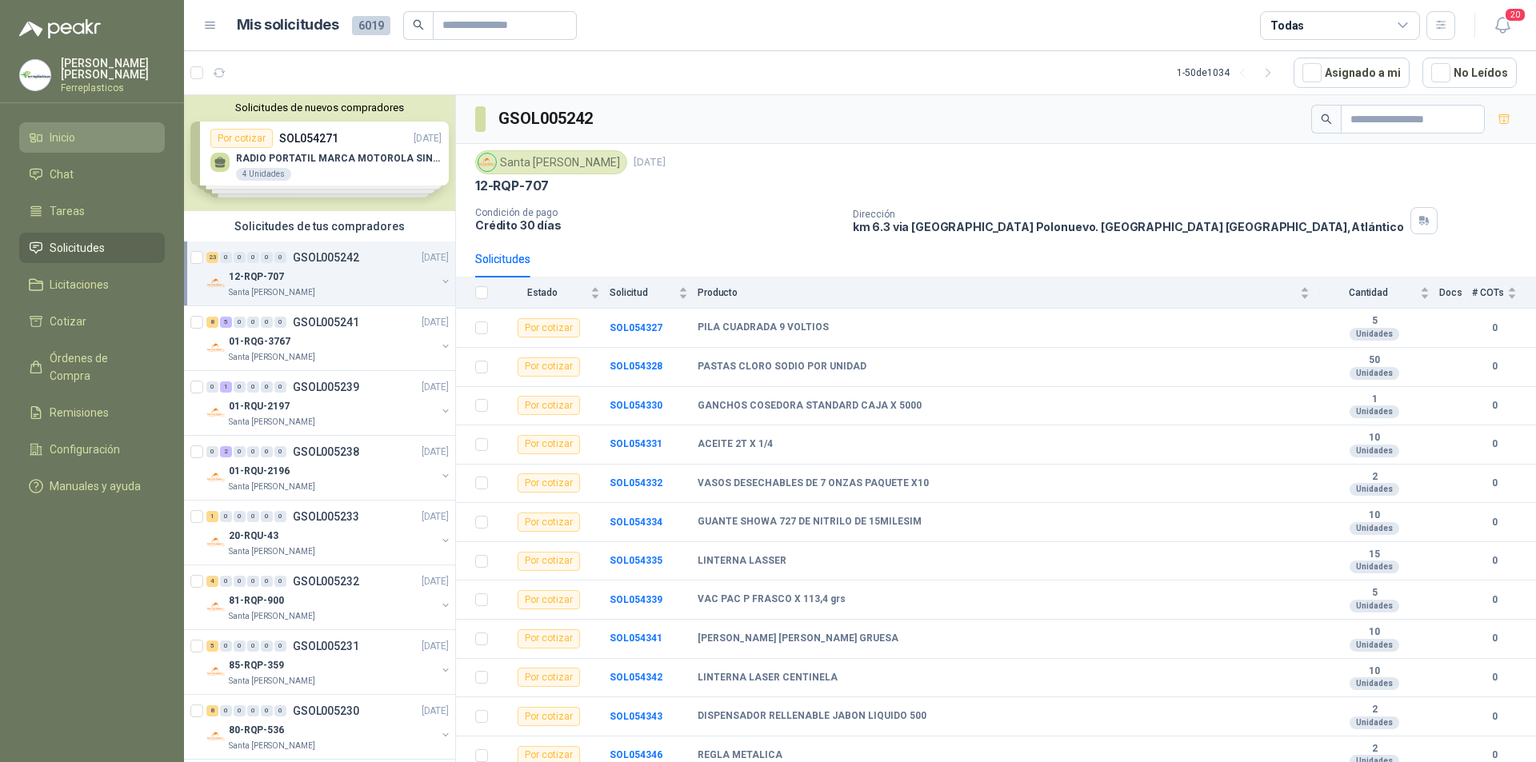
click at [109, 141] on li "Inicio" at bounding box center [92, 138] width 126 height 18
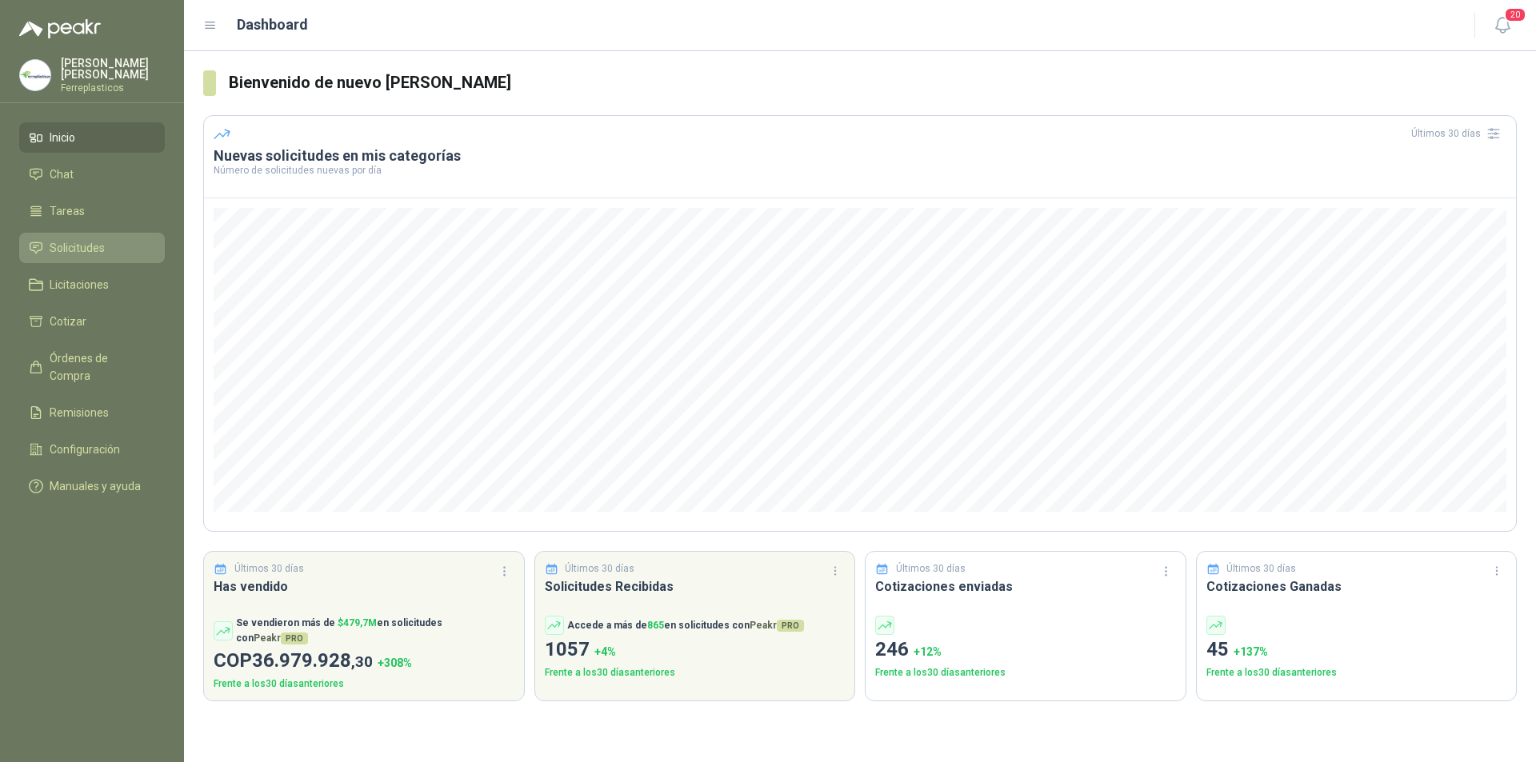
click at [60, 233] on link "Solicitudes" at bounding box center [92, 248] width 146 height 30
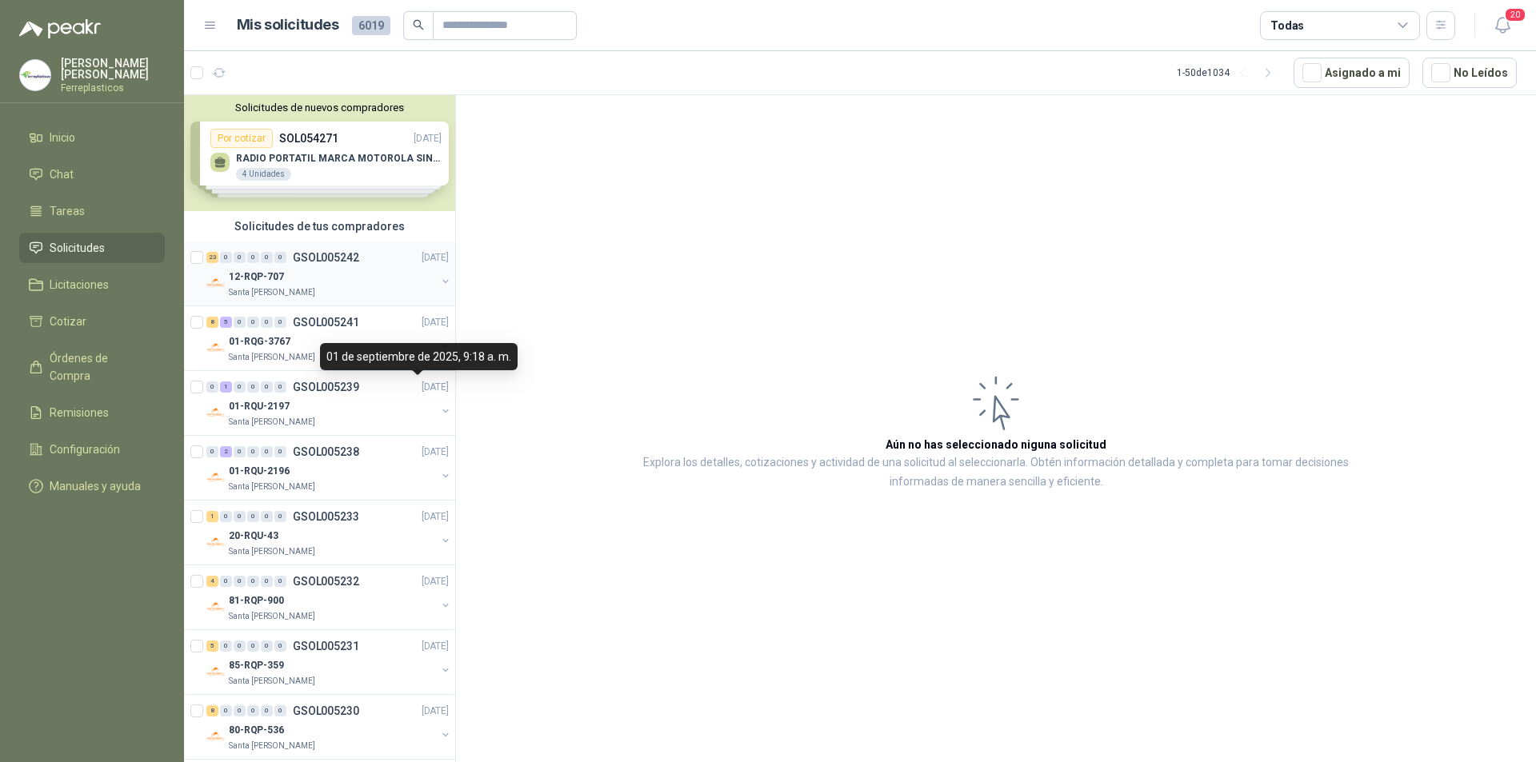
click at [387, 278] on div "12-RQP-707" at bounding box center [332, 276] width 207 height 19
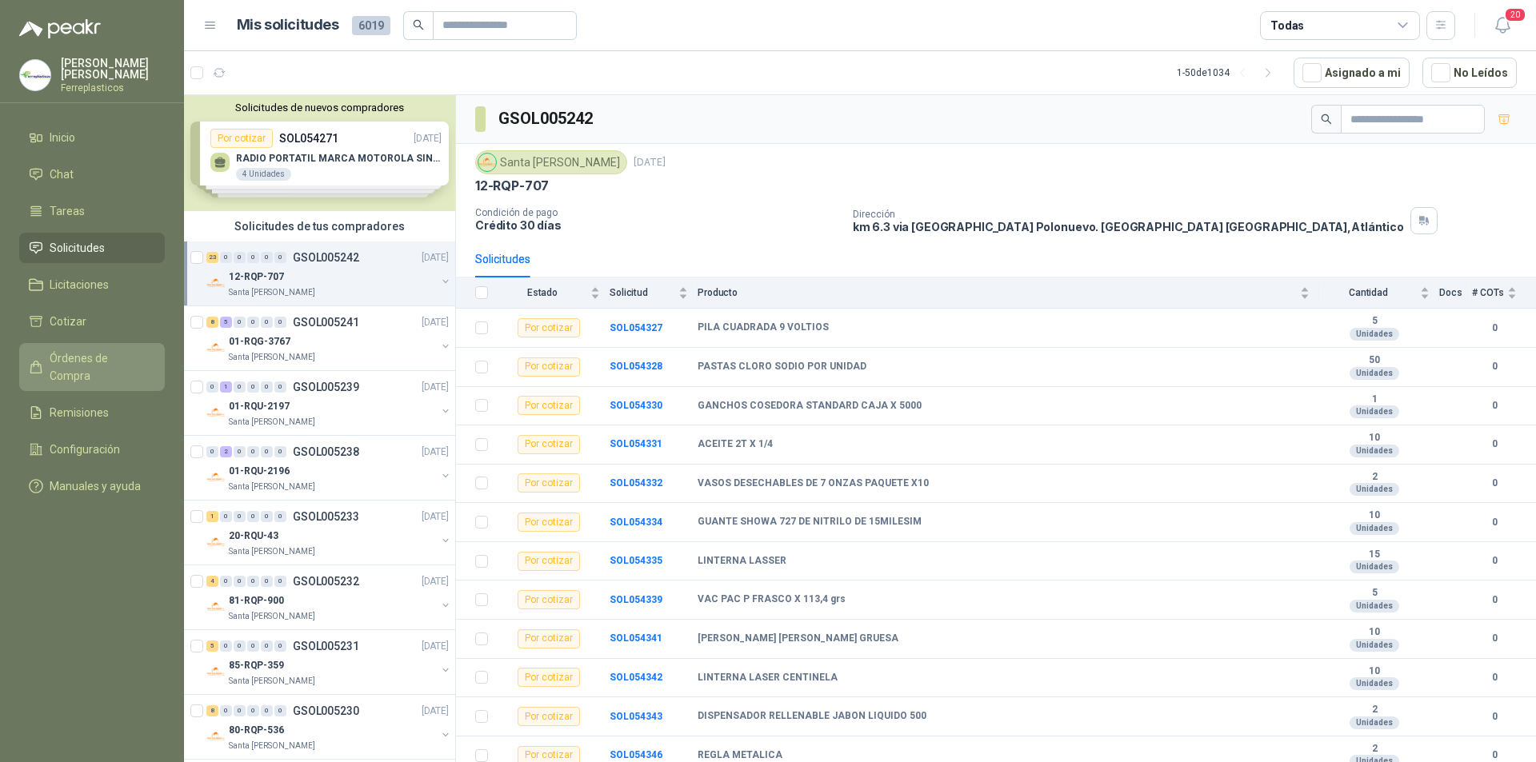
click at [95, 363] on span "Órdenes de Compra" at bounding box center [100, 367] width 100 height 35
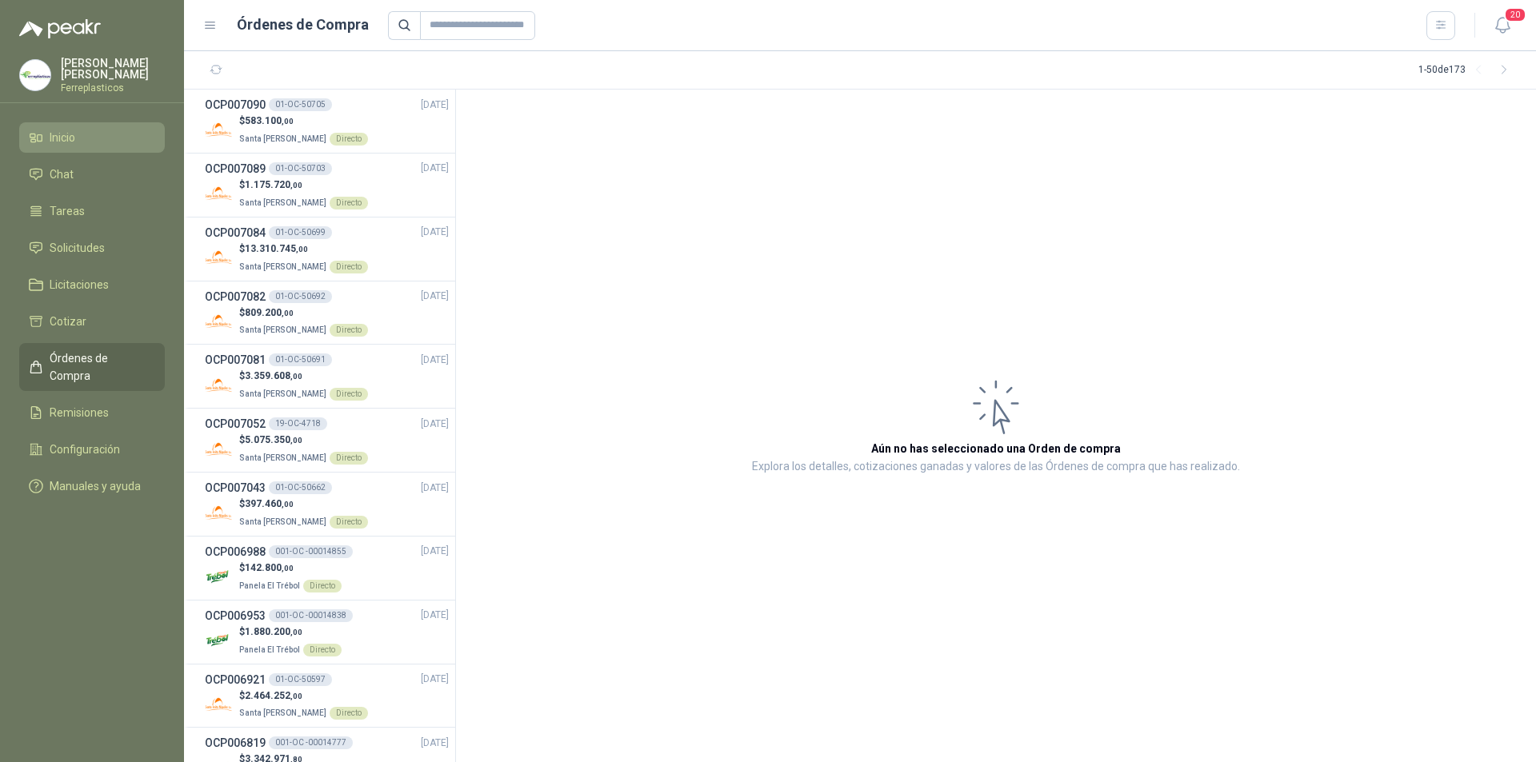
click at [109, 142] on li "Inicio" at bounding box center [92, 138] width 126 height 18
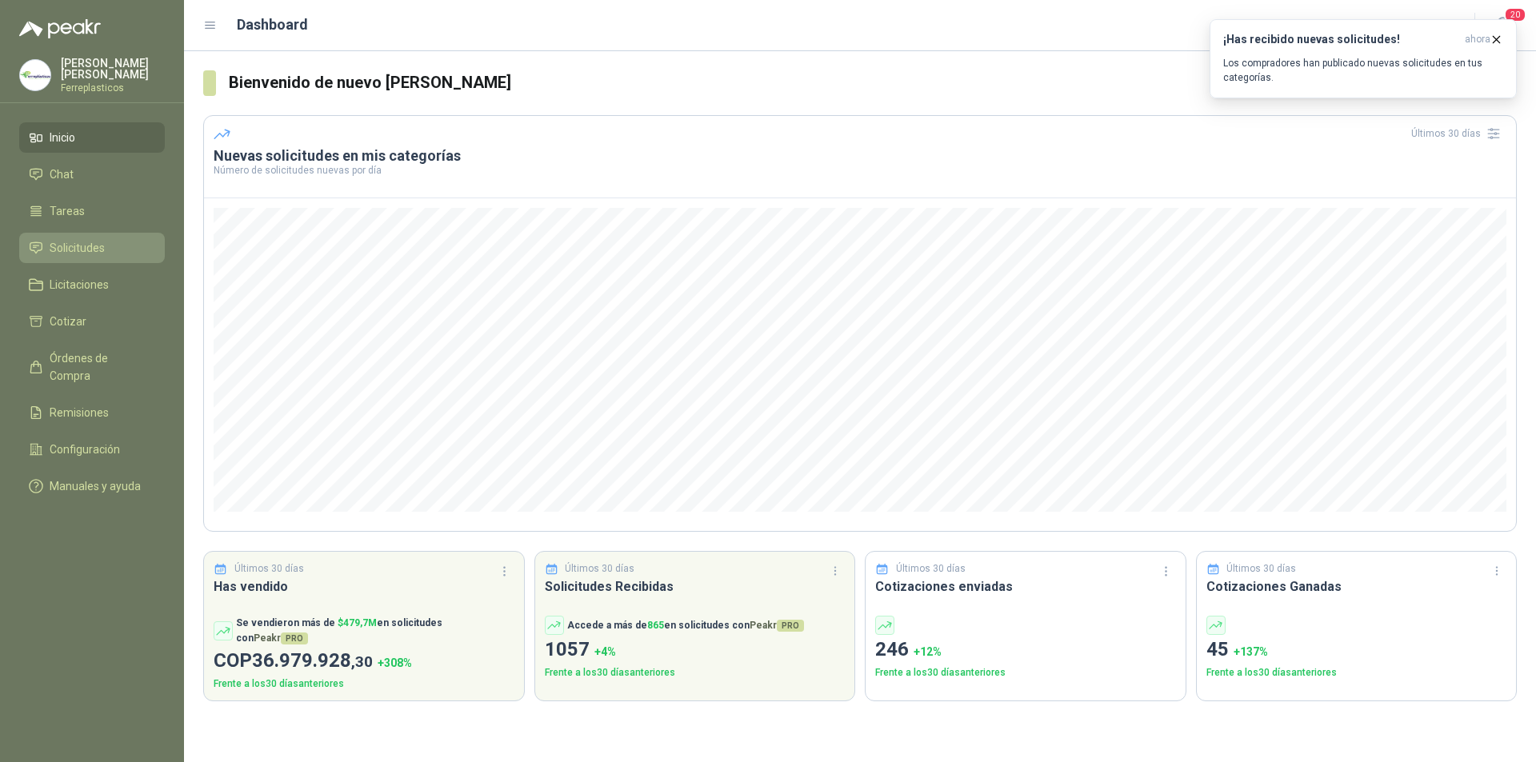
click at [67, 248] on span "Solicitudes" at bounding box center [77, 248] width 55 height 18
